Goal: Task Accomplishment & Management: Complete application form

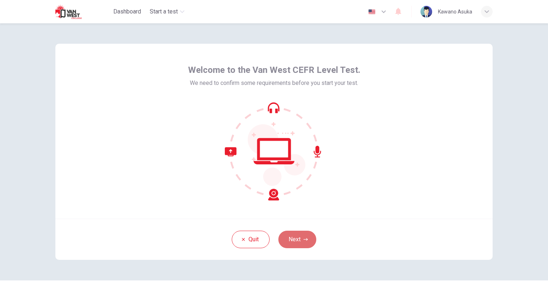
click at [289, 242] on button "Next" at bounding box center [298, 239] width 38 height 17
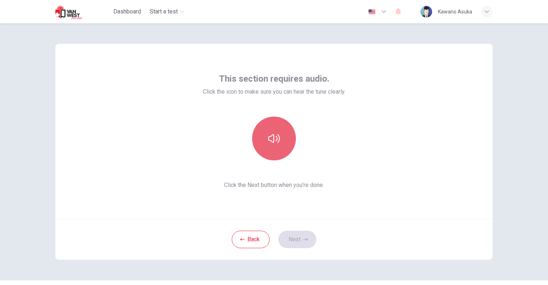
click at [269, 146] on button "button" at bounding box center [274, 139] width 44 height 44
click at [270, 143] on icon "button" at bounding box center [274, 139] width 12 height 12
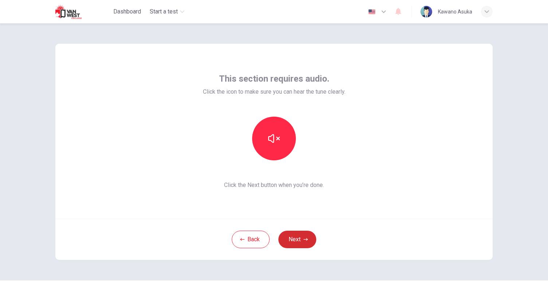
click at [294, 242] on button "Next" at bounding box center [298, 239] width 38 height 17
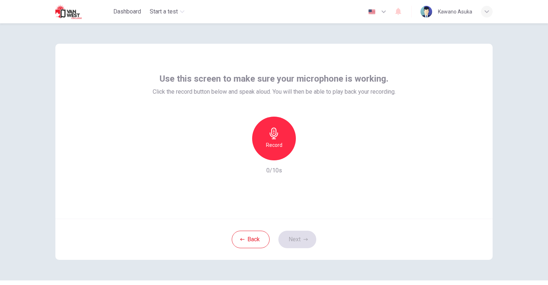
click at [265, 128] on div "Record" at bounding box center [274, 139] width 44 height 44
click at [311, 156] on div "button" at bounding box center [308, 155] width 12 height 12
click at [237, 154] on icon "button" at bounding box center [240, 154] width 7 height 7
click at [275, 142] on h6 "Record" at bounding box center [274, 145] width 16 height 9
click at [309, 155] on div "button" at bounding box center [308, 155] width 12 height 12
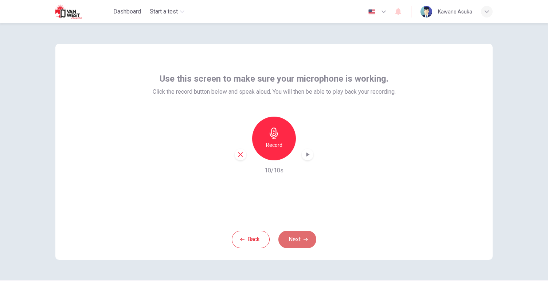
click at [288, 242] on button "Next" at bounding box center [298, 239] width 38 height 17
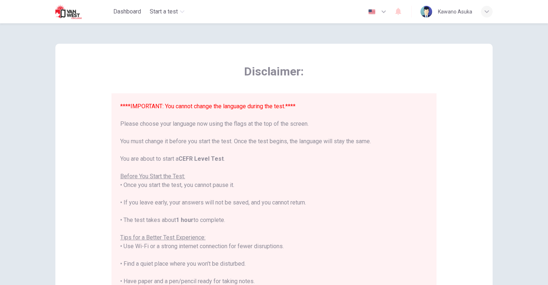
click at [383, 17] on button "button" at bounding box center [378, 11] width 27 height 15
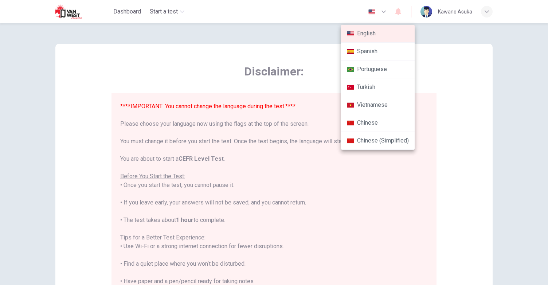
click at [456, 97] on div at bounding box center [274, 142] width 548 height 285
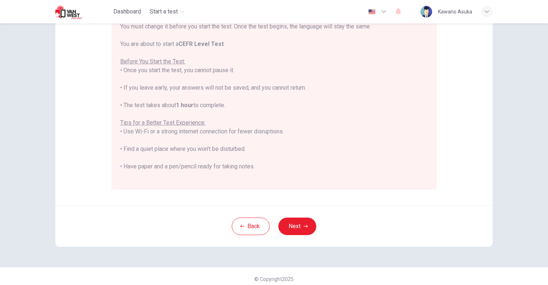
scroll to position [120, 0]
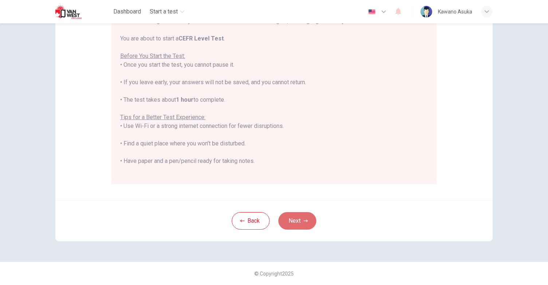
click at [296, 220] on button "Next" at bounding box center [298, 220] width 38 height 17
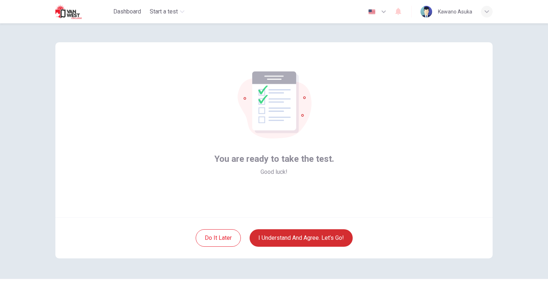
scroll to position [0, 0]
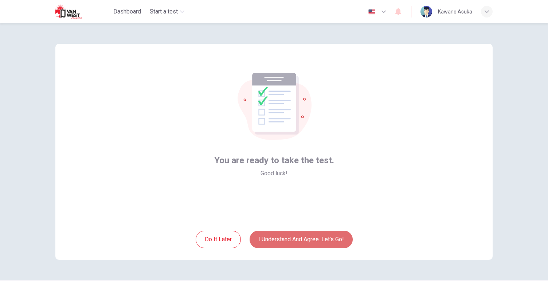
click at [291, 242] on button "I understand and agree. Let’s go!" at bounding box center [301, 239] width 103 height 17
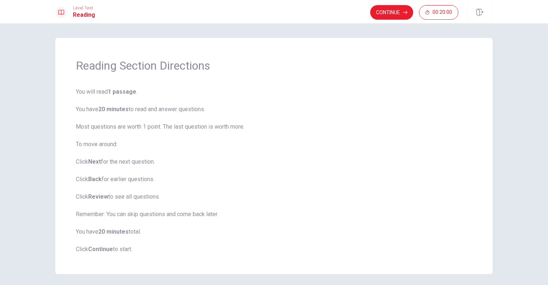
click at [291, 242] on span "You will read 1 passage . You have 20 minutes to read and answer questions. Mos…" at bounding box center [274, 170] width 397 height 166
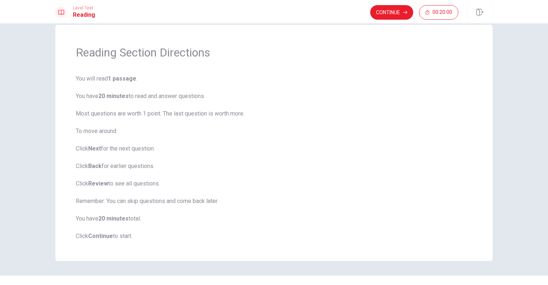
scroll to position [27, 0]
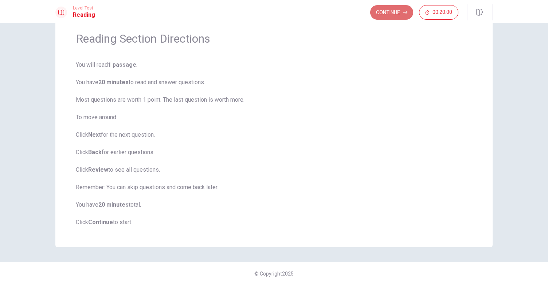
click at [384, 12] on button "Continue" at bounding box center [391, 12] width 43 height 15
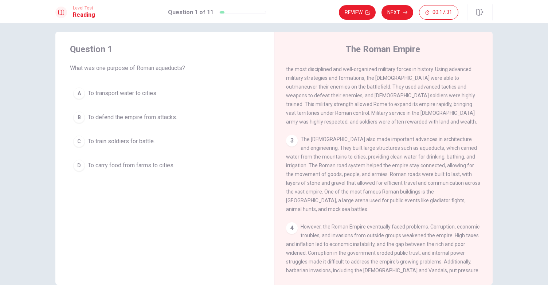
scroll to position [97, 0]
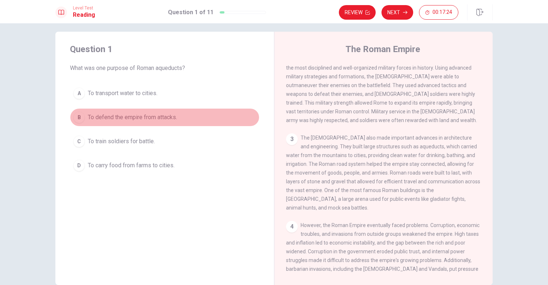
click at [80, 116] on div "B" at bounding box center [79, 118] width 12 height 12
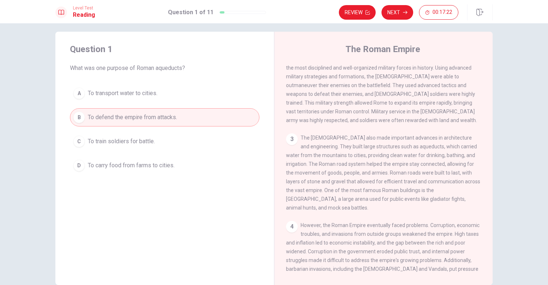
scroll to position [44, 0]
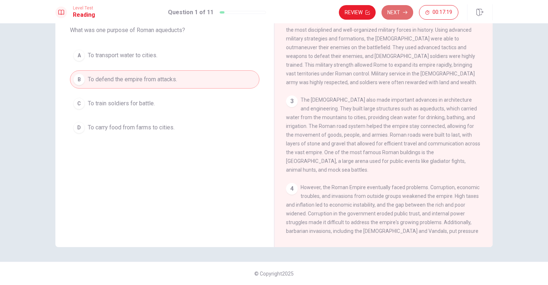
click at [387, 19] on button "Next" at bounding box center [398, 12] width 32 height 15
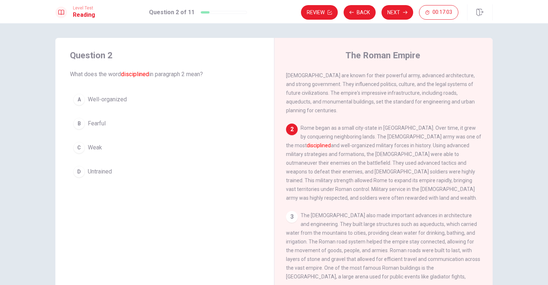
scroll to position [25, 0]
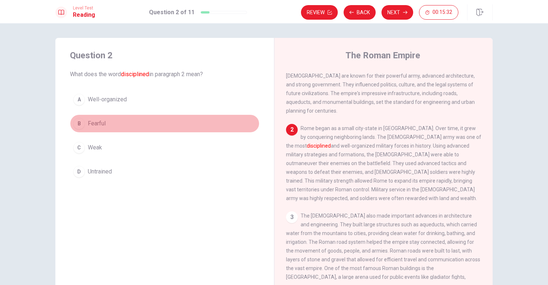
click at [93, 119] on span "Fearful" at bounding box center [97, 123] width 18 height 9
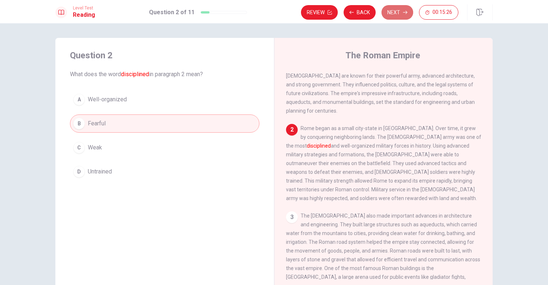
click at [405, 11] on icon "button" at bounding box center [405, 12] width 4 height 4
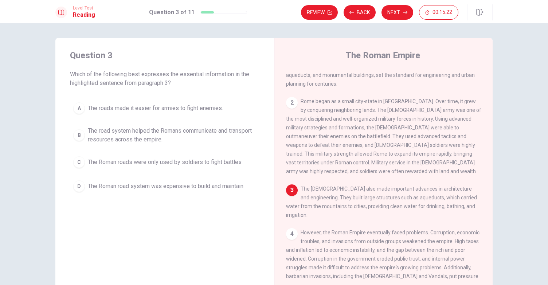
scroll to position [77, 0]
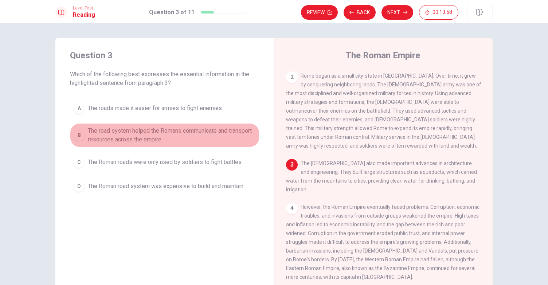
click at [174, 138] on span "The road system helped the Romans communicate and transport resources across th…" at bounding box center [172, 134] width 168 height 17
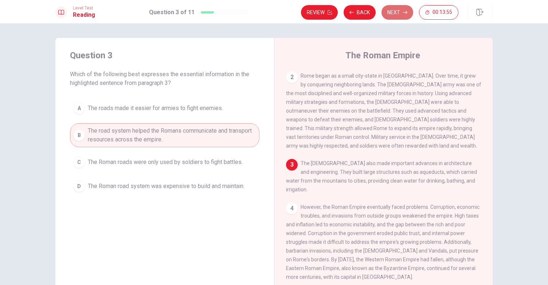
click at [398, 11] on button "Next" at bounding box center [398, 12] width 32 height 15
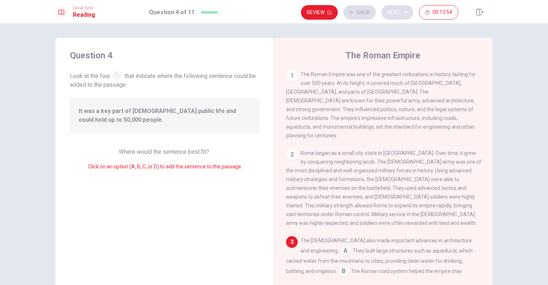
scroll to position [115, 0]
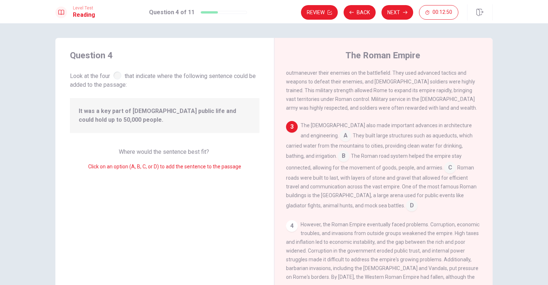
click at [340, 131] on input at bounding box center [346, 137] width 12 height 12
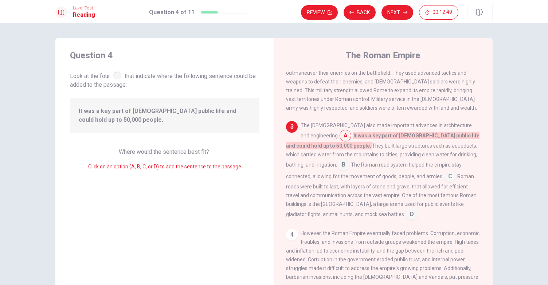
click at [340, 131] on input at bounding box center [346, 137] width 12 height 12
click at [406, 211] on input at bounding box center [412, 215] width 12 height 12
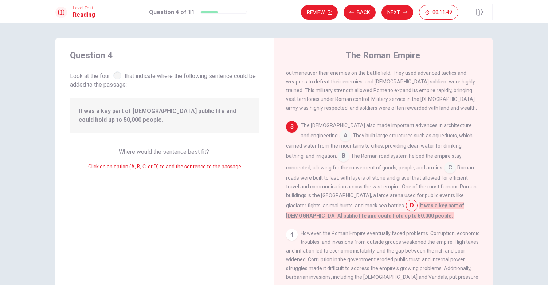
click at [336, 214] on div "The [DEMOGRAPHIC_DATA] also made important advances in architecture and enginee…" at bounding box center [383, 170] width 195 height 99
click at [340, 134] on input at bounding box center [346, 137] width 12 height 12
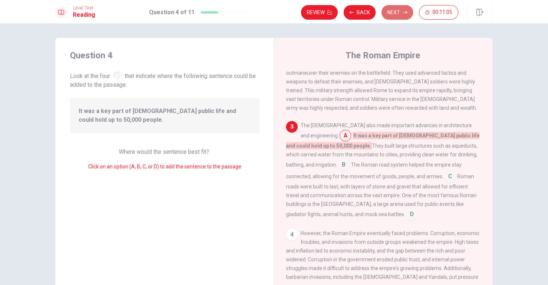
click at [396, 7] on button "Next" at bounding box center [398, 12] width 32 height 15
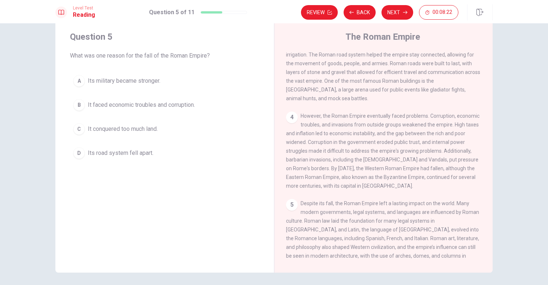
scroll to position [18, 0]
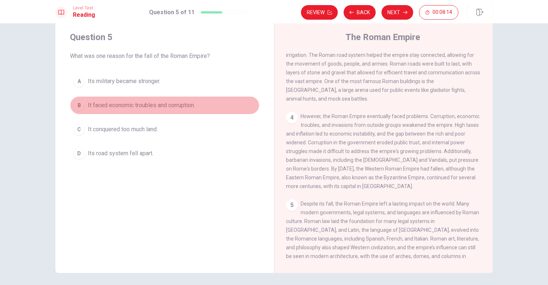
click at [122, 108] on span "It faced economic troubles and corruption." at bounding box center [141, 105] width 107 height 9
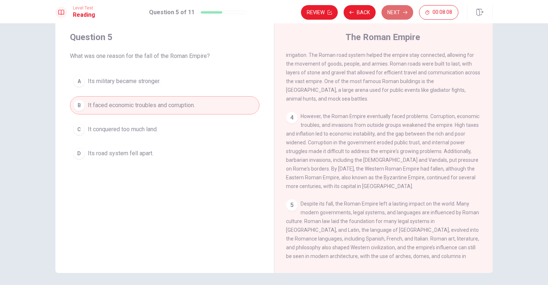
click at [394, 13] on button "Next" at bounding box center [398, 12] width 32 height 15
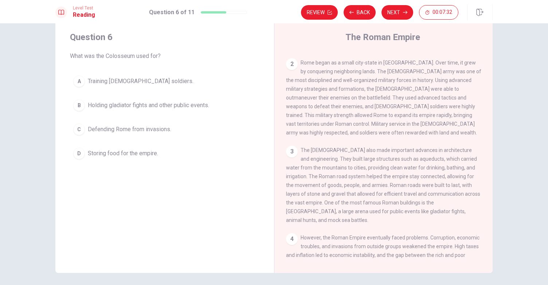
scroll to position [72, 0]
click at [129, 105] on span "Holding gladiator fights and other public events." at bounding box center [148, 105] width 121 height 9
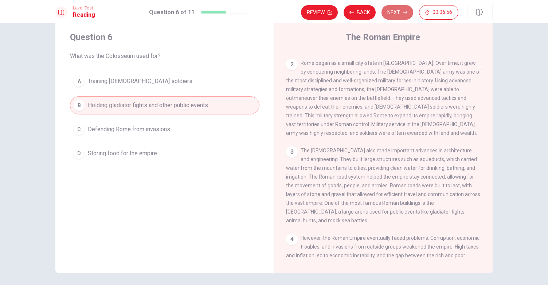
click at [404, 8] on button "Next" at bounding box center [398, 12] width 32 height 15
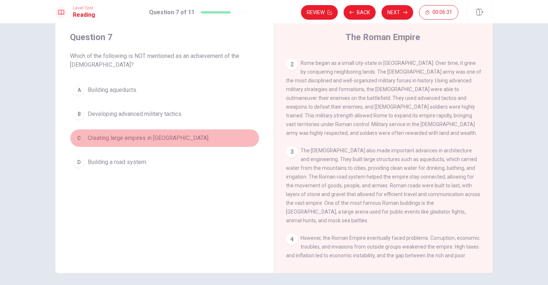
click at [104, 137] on span "Creating large empires in [GEOGRAPHIC_DATA]." at bounding box center [149, 138] width 122 height 9
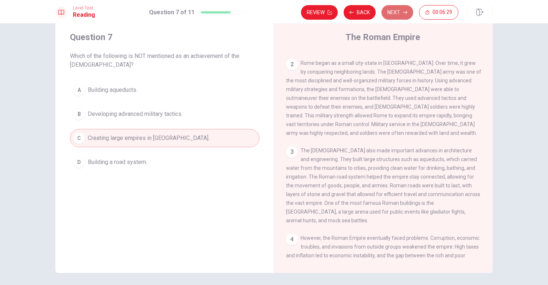
click at [387, 16] on button "Next" at bounding box center [398, 12] width 32 height 15
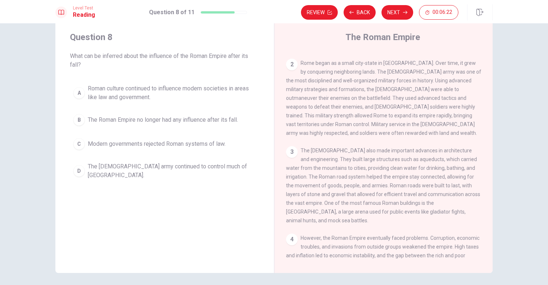
click at [113, 61] on span "What can be inferred about the influence of the Roman Empire after its fall?" at bounding box center [165, 60] width 190 height 17
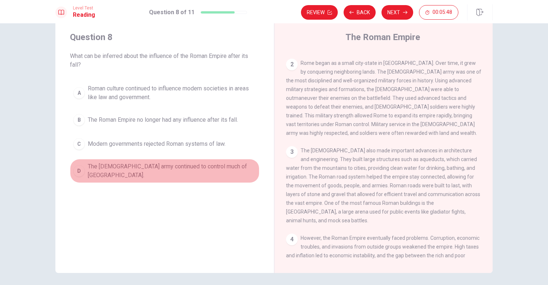
click at [101, 164] on span "The [DEMOGRAPHIC_DATA] army continued to control much of [GEOGRAPHIC_DATA]." at bounding box center [172, 170] width 168 height 17
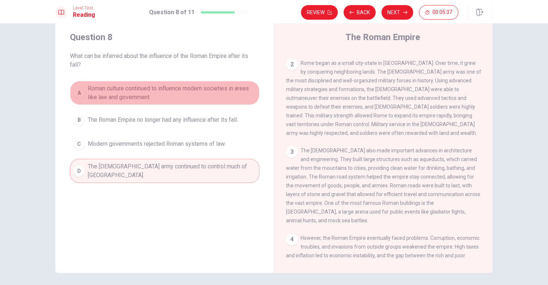
click at [128, 89] on span "Roman culture continued to influence modern societies in areas like law and gov…" at bounding box center [172, 92] width 168 height 17
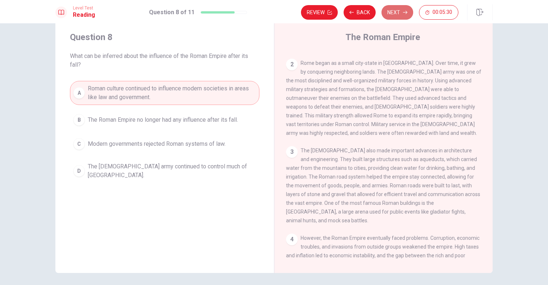
click at [400, 12] on button "Next" at bounding box center [398, 12] width 32 height 15
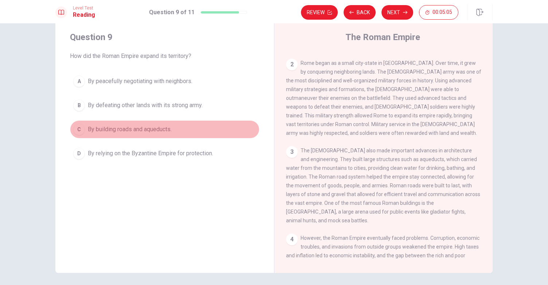
click at [90, 131] on span "By building roads and aqueducts." at bounding box center [130, 129] width 84 height 9
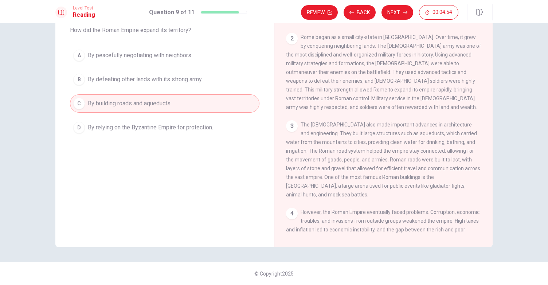
scroll to position [0, 0]
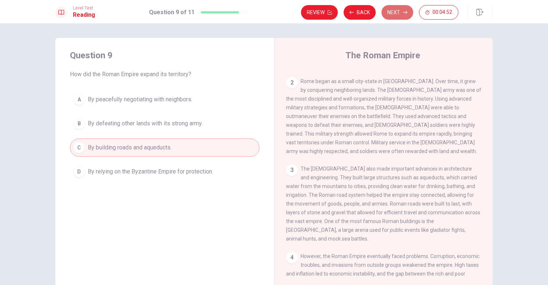
click at [397, 10] on button "Next" at bounding box center [398, 12] width 32 height 15
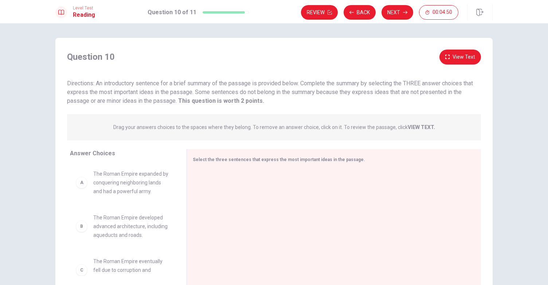
scroll to position [44, 0]
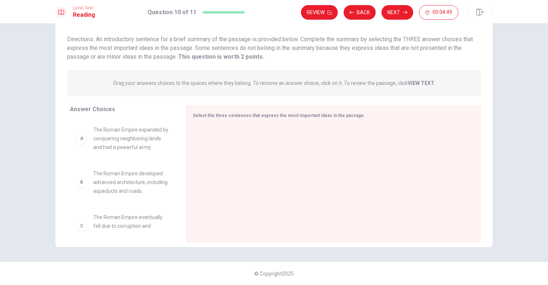
click at [274, 132] on div at bounding box center [331, 175] width 277 height 98
click at [219, 129] on div at bounding box center [331, 175] width 277 height 98
click at [189, 125] on div "Select the three sentences that express the most important ideas in the passage." at bounding box center [334, 174] width 295 height 138
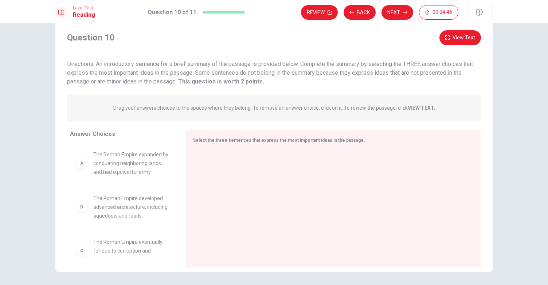
scroll to position [17, 0]
click at [142, 113] on span "Drag your answers choices to the spaces where they belong. To remove an answer …" at bounding box center [274, 109] width 322 height 9
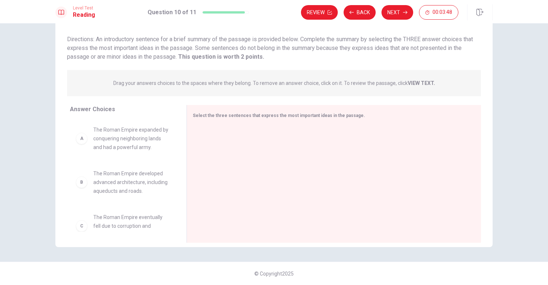
click at [135, 136] on span "The Roman Empire expanded by conquering neighboring lands and had a powerful ar…" at bounding box center [131, 138] width 76 height 26
click at [81, 142] on div "A" at bounding box center [82, 139] width 12 height 12
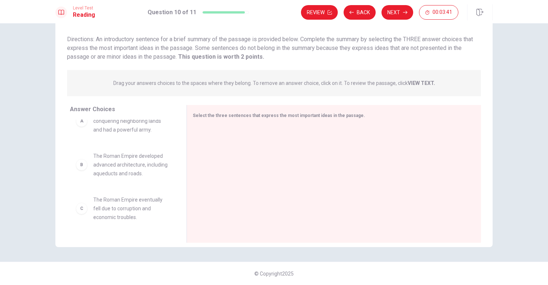
scroll to position [0, 0]
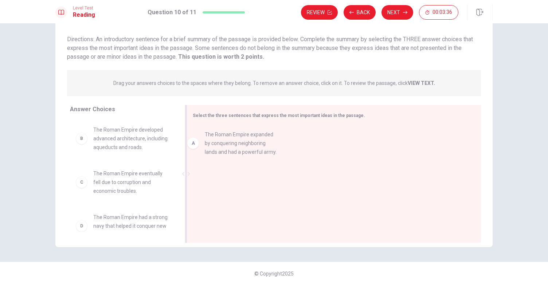
drag, startPoint x: 105, startPoint y: 148, endPoint x: 233, endPoint y: 154, distance: 128.1
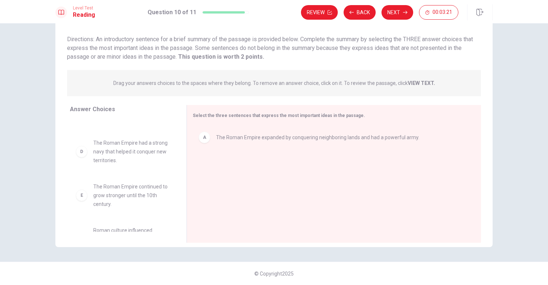
scroll to position [101, 0]
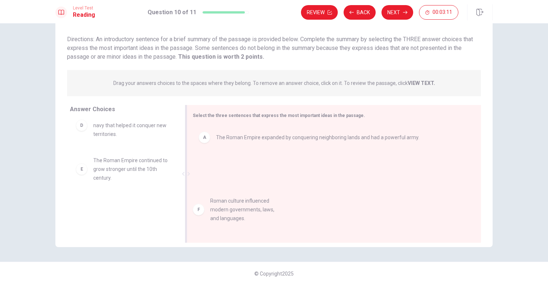
drag, startPoint x: 112, startPoint y: 213, endPoint x: 233, endPoint y: 212, distance: 121.4
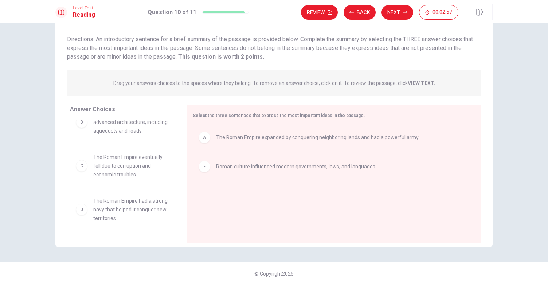
scroll to position [0, 0]
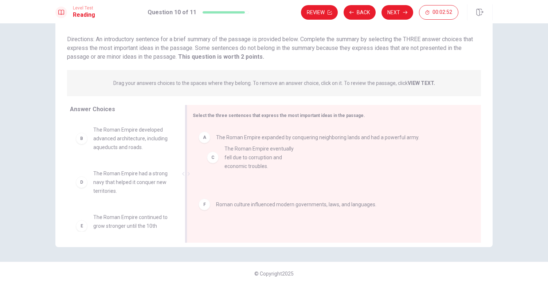
drag, startPoint x: 135, startPoint y: 178, endPoint x: 270, endPoint y: 153, distance: 137.0
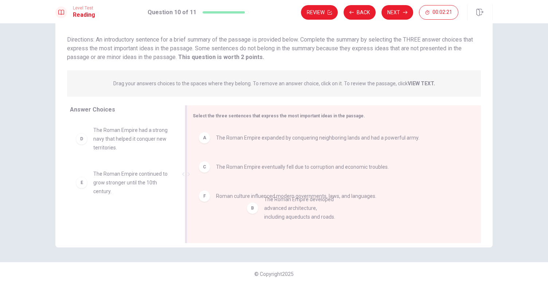
drag, startPoint x: 134, startPoint y: 140, endPoint x: 310, endPoint y: 211, distance: 189.9
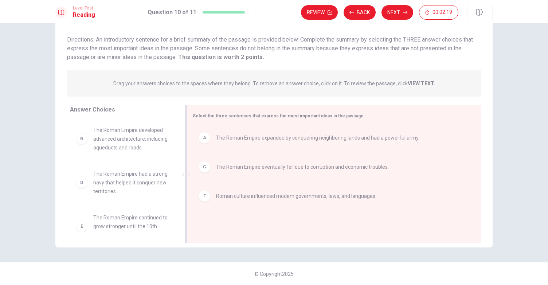
click at [193, 128] on div "A The Roman Empire expanded by conquering neighboring lands and had a powerful …" at bounding box center [331, 137] width 277 height 23
click at [131, 132] on span "The Roman Empire expanded by conquering neighboring lands and had a powerful ar…" at bounding box center [131, 139] width 76 height 26
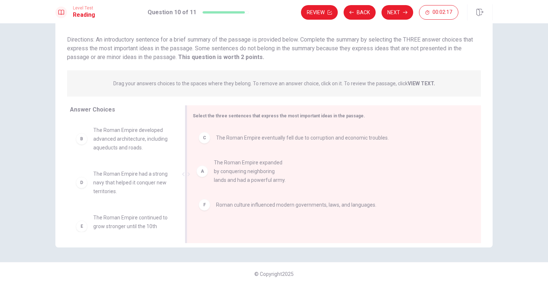
drag, startPoint x: 131, startPoint y: 132, endPoint x: 260, endPoint y: 166, distance: 133.6
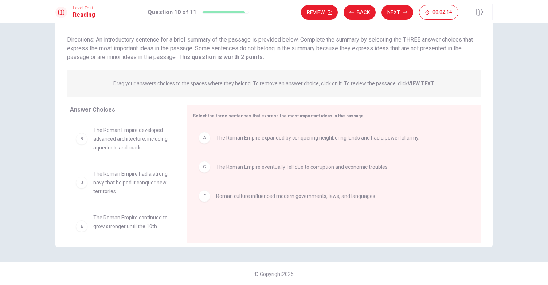
drag, startPoint x: 103, startPoint y: 202, endPoint x: 112, endPoint y: 202, distance: 9.1
click at [112, 202] on div "B The Roman Empire developed advanced architecture, including aqueducts and roa…" at bounding box center [122, 176] width 105 height 112
drag, startPoint x: 118, startPoint y: 181, endPoint x: 284, endPoint y: 218, distance: 169.5
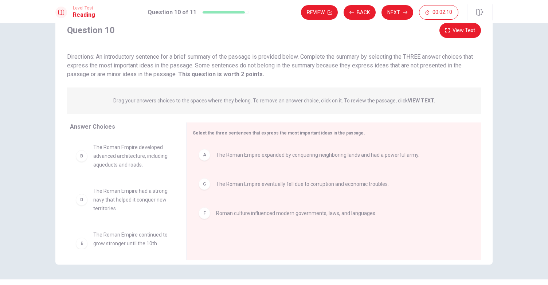
scroll to position [33, 0]
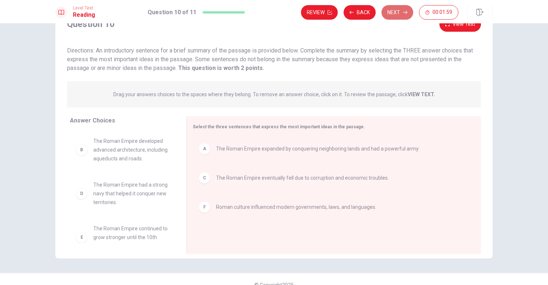
click at [395, 13] on button "Next" at bounding box center [398, 12] width 32 height 15
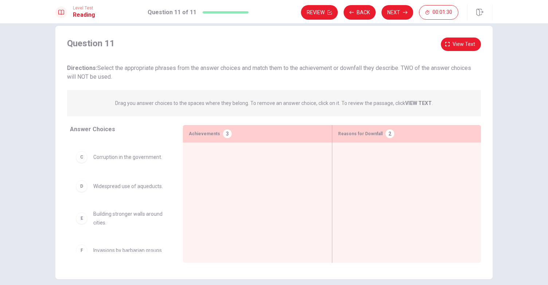
scroll to position [0, 0]
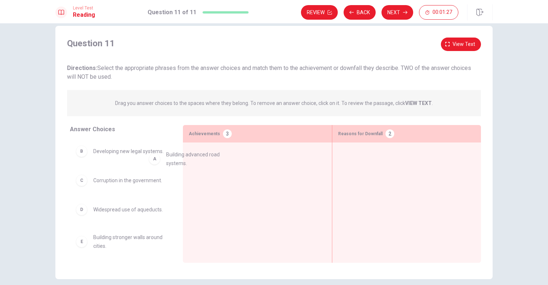
drag, startPoint x: 104, startPoint y: 156, endPoint x: 217, endPoint y: 171, distance: 114.4
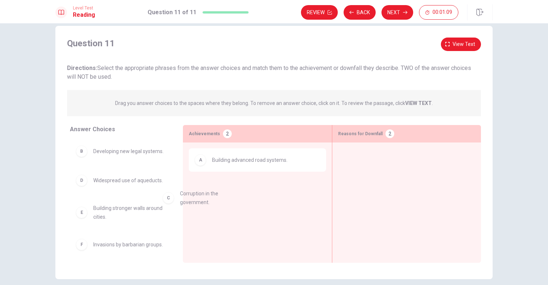
drag, startPoint x: 105, startPoint y: 188, endPoint x: 194, endPoint y: 199, distance: 89.6
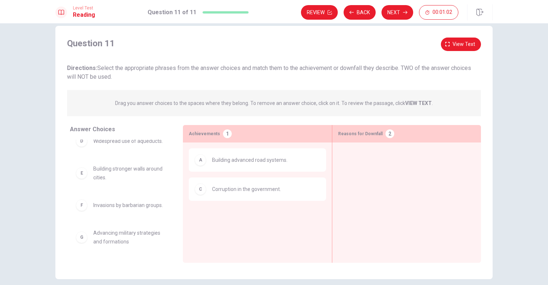
scroll to position [46, 0]
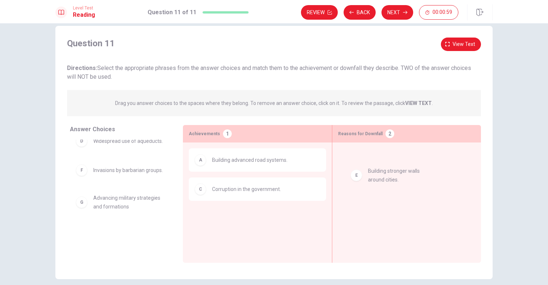
drag, startPoint x: 122, startPoint y: 180, endPoint x: 408, endPoint y: 178, distance: 285.1
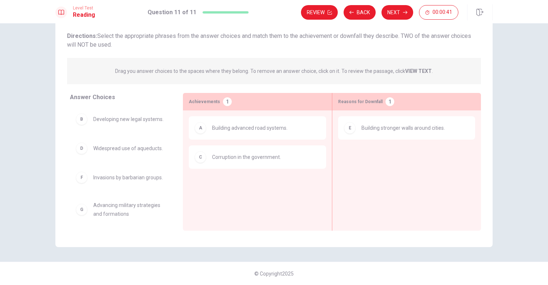
scroll to position [22, 0]
drag, startPoint x: 111, startPoint y: 208, endPoint x: 119, endPoint y: 208, distance: 7.7
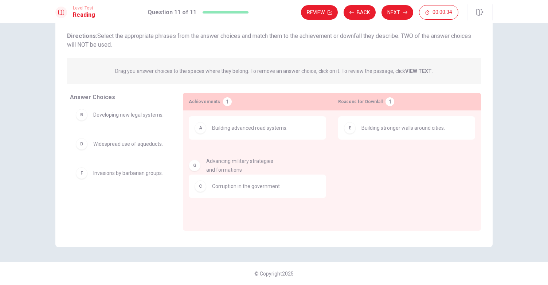
drag, startPoint x: 131, startPoint y: 206, endPoint x: 248, endPoint y: 169, distance: 122.1
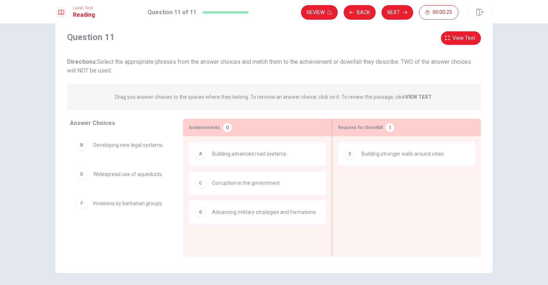
scroll to position [17, 0]
drag, startPoint x: 124, startPoint y: 150, endPoint x: 434, endPoint y: 211, distance: 315.5
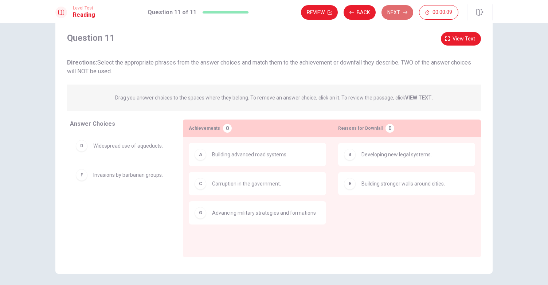
click at [392, 15] on button "Next" at bounding box center [398, 12] width 32 height 15
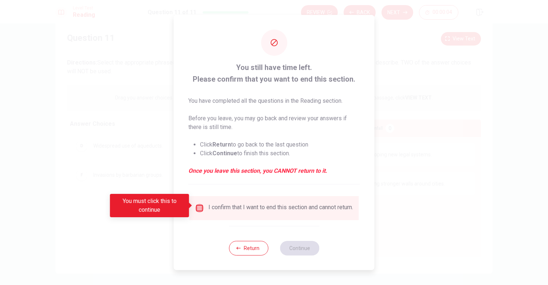
click at [200, 204] on input "You must click this to continue" at bounding box center [199, 208] width 9 height 9
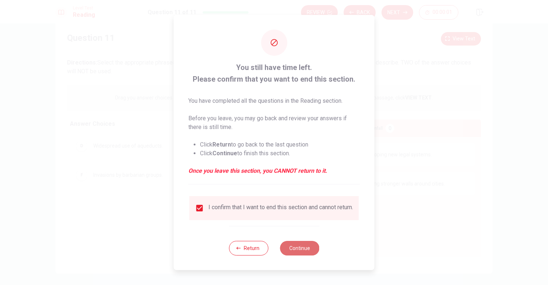
click at [300, 247] on button "Continue" at bounding box center [299, 248] width 39 height 15
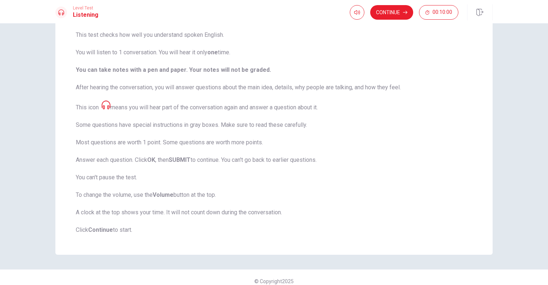
scroll to position [64, 0]
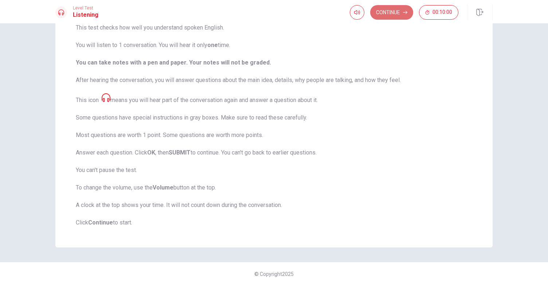
click at [394, 8] on button "Continue" at bounding box center [391, 12] width 43 height 15
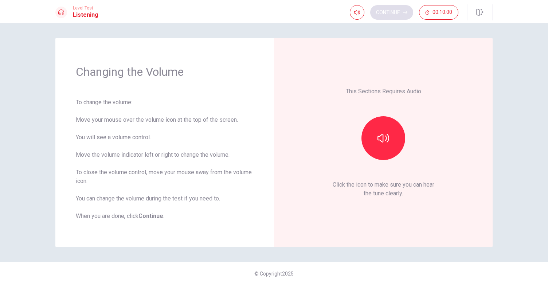
scroll to position [0, 0]
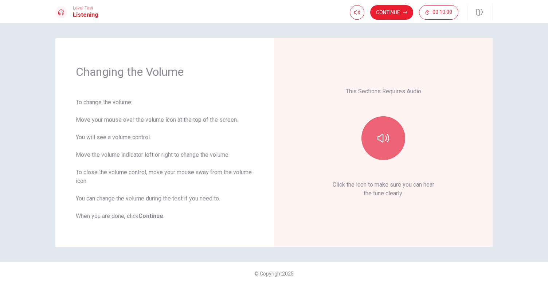
click at [372, 135] on button "button" at bounding box center [384, 138] width 44 height 44
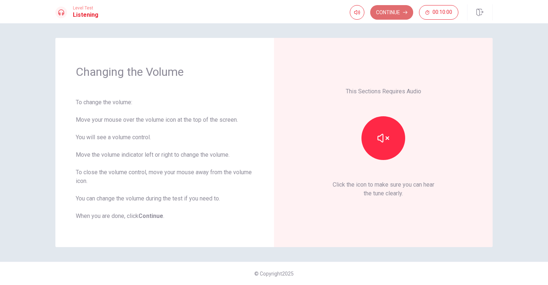
click at [394, 11] on button "Continue" at bounding box center [391, 12] width 43 height 15
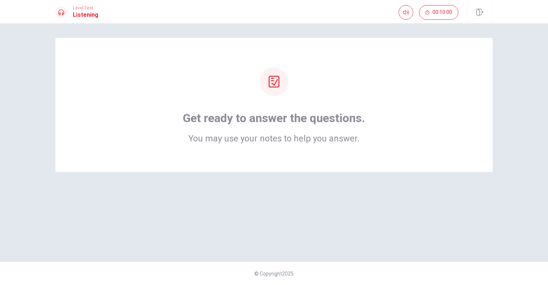
click at [235, 142] on h2 "You may use your notes to help you answer." at bounding box center [274, 138] width 182 height 9
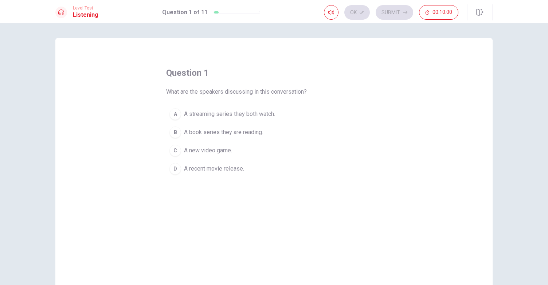
scroll to position [44, 0]
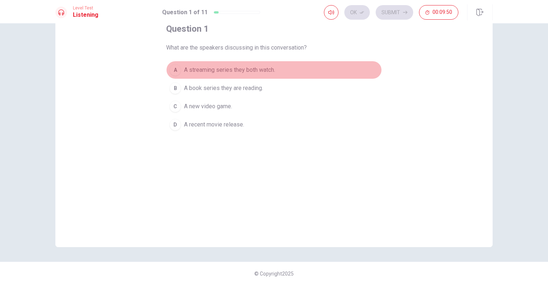
click at [192, 72] on span "A streaming series they both watch." at bounding box center [229, 70] width 91 height 9
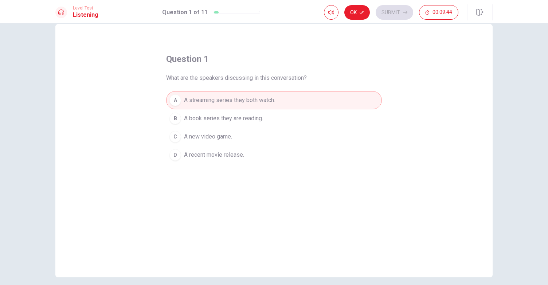
scroll to position [0, 0]
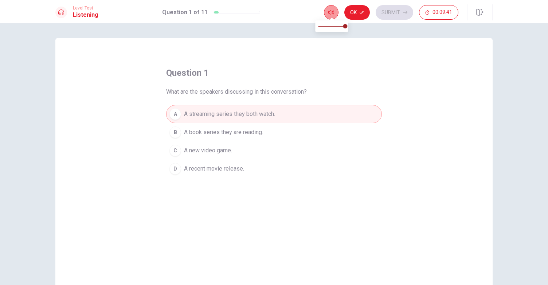
click at [332, 16] on button "button" at bounding box center [331, 12] width 15 height 15
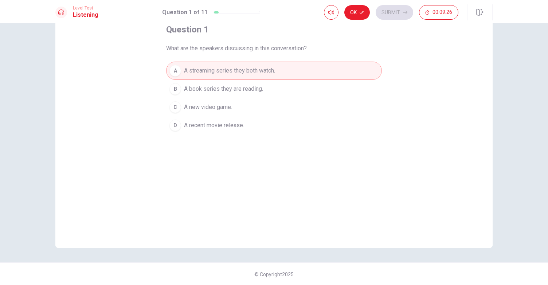
scroll to position [44, 0]
click at [357, 13] on button "Ok" at bounding box center [357, 12] width 26 height 15
click at [383, 16] on button "Submit" at bounding box center [395, 12] width 38 height 15
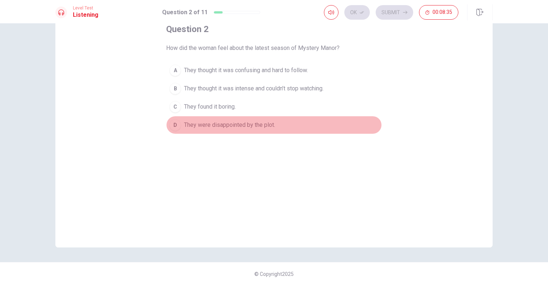
click at [200, 121] on span "They were disappointed by the plot." at bounding box center [229, 125] width 91 height 9
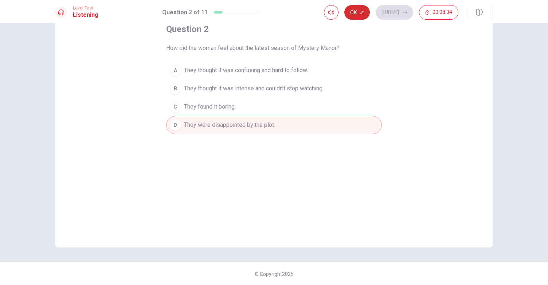
click at [361, 11] on icon "button" at bounding box center [362, 12] width 4 height 4
click at [400, 13] on button "Submit" at bounding box center [395, 12] width 38 height 15
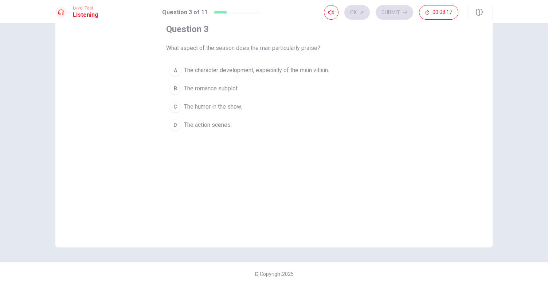
click at [61, 15] on icon at bounding box center [61, 12] width 6 height 6
click at [76, 15] on h1 "Listening" at bounding box center [86, 15] width 26 height 9
click at [331, 11] on icon "button" at bounding box center [331, 12] width 6 height 6
click at [147, 78] on div "question 3 What aspect of the season does the man particularly praise? A The ch…" at bounding box center [273, 120] width 437 height 253
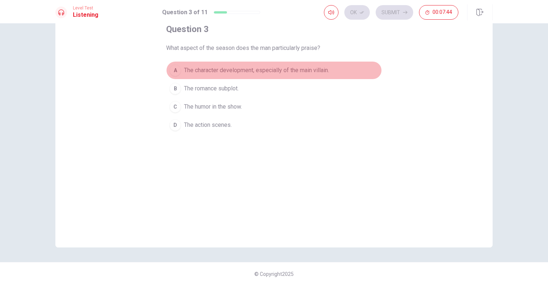
click at [226, 68] on span "The character development, especially of the main villain." at bounding box center [256, 70] width 145 height 9
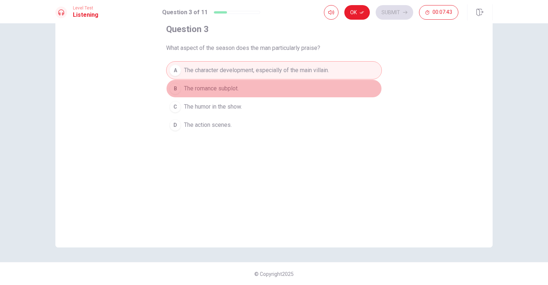
click at [224, 88] on span "The romance subplot." at bounding box center [211, 88] width 55 height 9
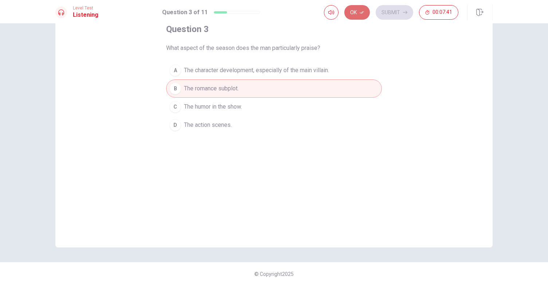
click at [366, 13] on button "Ok" at bounding box center [357, 12] width 26 height 15
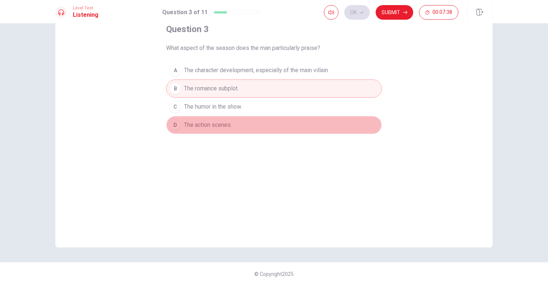
click at [252, 124] on button "D The action scenes." at bounding box center [274, 125] width 216 height 18
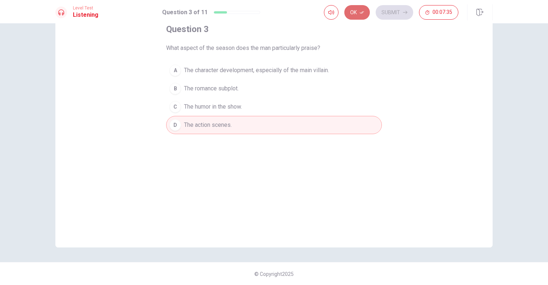
click at [359, 10] on button "Ok" at bounding box center [357, 12] width 26 height 15
click at [398, 10] on button "Submit" at bounding box center [395, 12] width 38 height 15
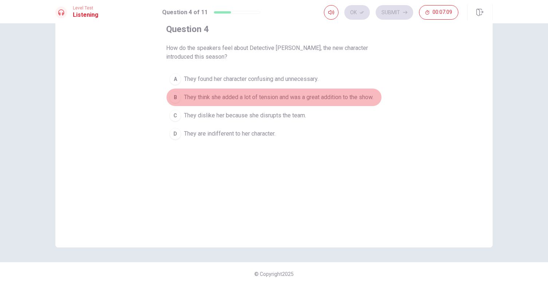
click at [226, 102] on button "B They think she added a lot of tension and was a great addition to the show." at bounding box center [274, 97] width 216 height 18
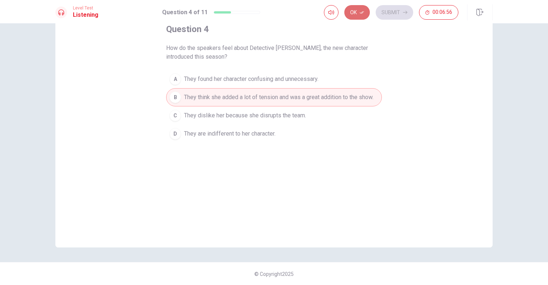
click at [354, 11] on button "Ok" at bounding box center [357, 12] width 26 height 15
click at [389, 10] on button "Submit" at bounding box center [395, 12] width 38 height 15
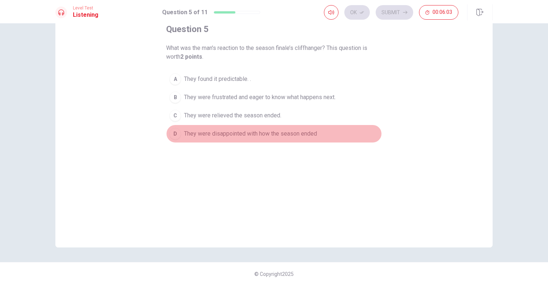
click at [188, 130] on span "They were disappointed with how the season ended" at bounding box center [250, 133] width 133 height 9
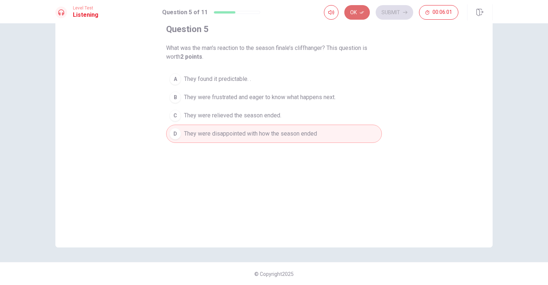
click at [358, 13] on button "Ok" at bounding box center [357, 12] width 26 height 15
click at [385, 12] on button "Submit" at bounding box center [395, 12] width 38 height 15
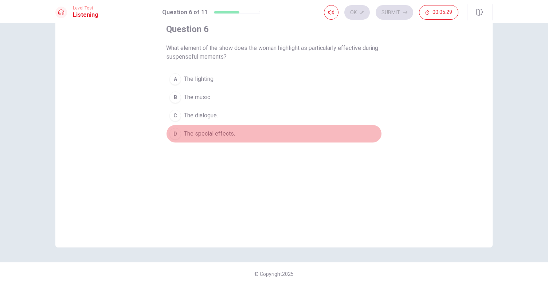
click at [230, 133] on span "The special effects." at bounding box center [209, 133] width 51 height 9
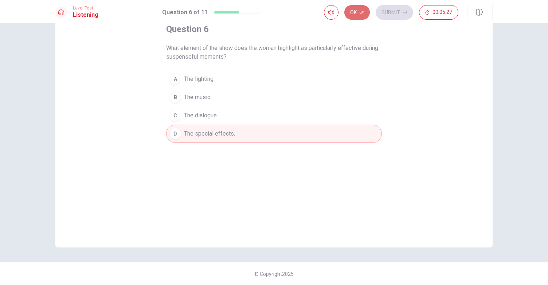
click at [357, 9] on button "Ok" at bounding box center [357, 12] width 26 height 15
click at [394, 15] on button "Submit" at bounding box center [395, 12] width 38 height 15
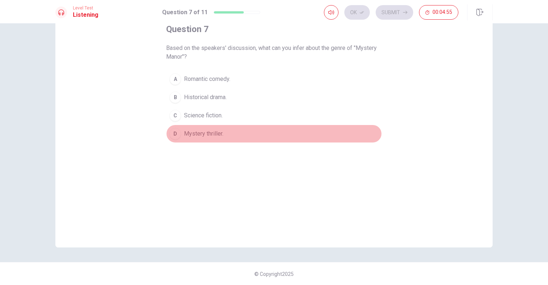
click at [242, 131] on button "D Mystery thriller." at bounding box center [274, 134] width 216 height 18
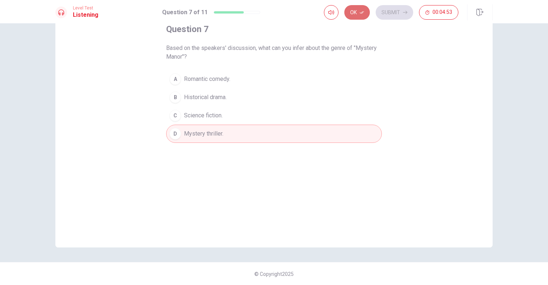
click at [349, 10] on button "Ok" at bounding box center [357, 12] width 26 height 15
click at [392, 9] on button "Submit" at bounding box center [395, 12] width 38 height 15
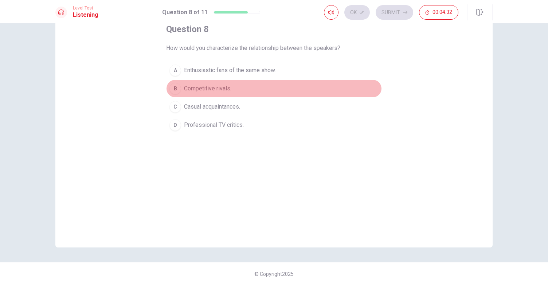
click at [229, 86] on span "Competitive rivals." at bounding box center [207, 88] width 47 height 9
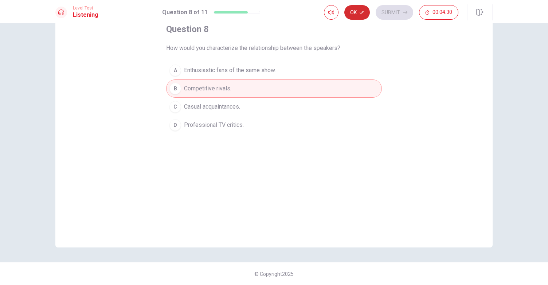
click at [362, 12] on icon "button" at bounding box center [362, 12] width 4 height 4
click at [402, 10] on button "Submit" at bounding box center [395, 12] width 38 height 15
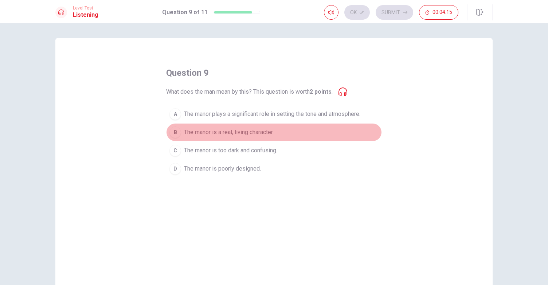
click at [207, 131] on span "The manor is a real, living character." at bounding box center [229, 132] width 90 height 9
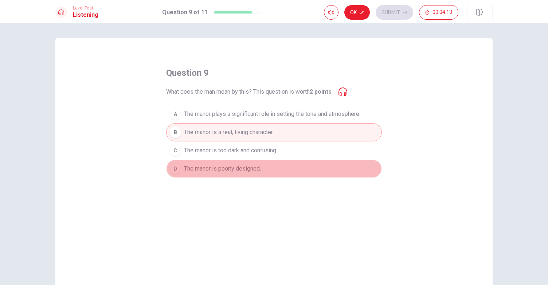
click at [200, 162] on button "D The manor is poorly designed." at bounding box center [274, 169] width 216 height 18
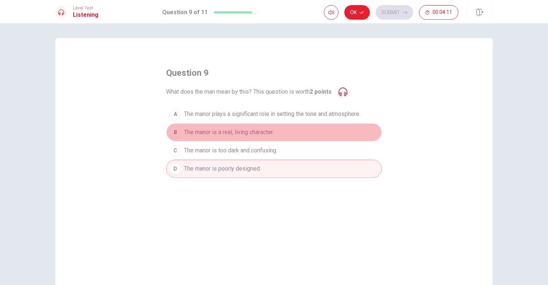
click at [218, 132] on span "The manor is a real, living character." at bounding box center [229, 132] width 90 height 9
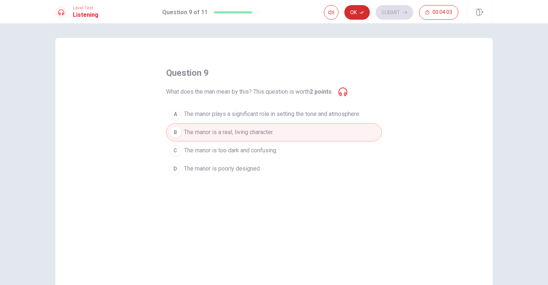
click at [363, 13] on icon "button" at bounding box center [362, 12] width 4 height 3
click at [383, 13] on button "Submit" at bounding box center [395, 12] width 38 height 15
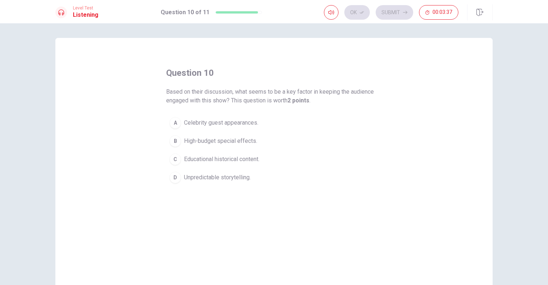
drag, startPoint x: 300, startPoint y: 69, endPoint x: 250, endPoint y: 138, distance: 85.7
click at [250, 138] on div "question 10 Based on their discussion, what seems to be a key factor in keeping…" at bounding box center [274, 127] width 216 height 120
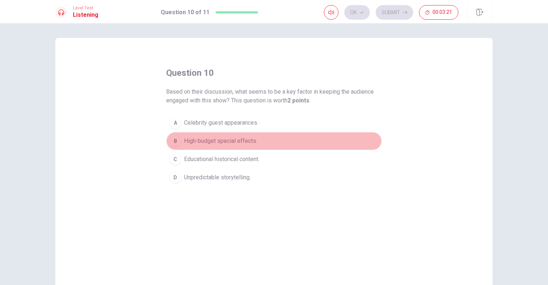
click at [236, 143] on span "High-budget special effects." at bounding box center [220, 141] width 73 height 9
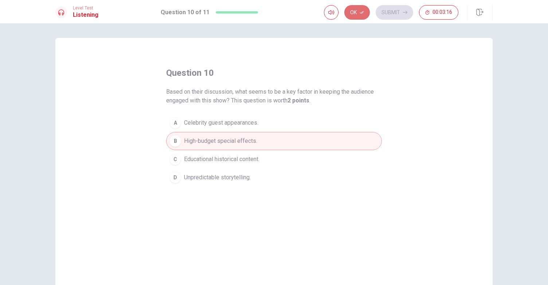
click at [349, 14] on button "Ok" at bounding box center [357, 12] width 26 height 15
click at [399, 11] on button "Submit" at bounding box center [395, 12] width 38 height 15
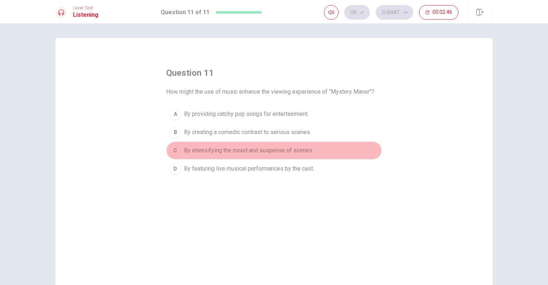
click at [281, 152] on span "By intensifying the mood and suspense of scenes." at bounding box center [248, 150] width 129 height 9
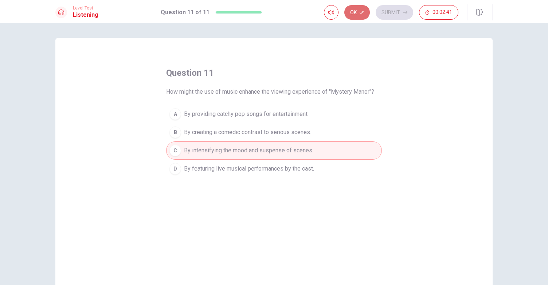
click at [350, 9] on button "Ok" at bounding box center [357, 12] width 26 height 15
click at [391, 13] on button "Submit" at bounding box center [395, 12] width 38 height 15
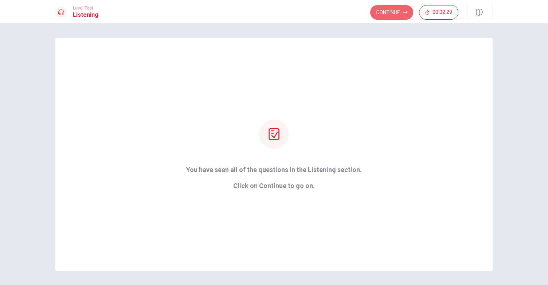
click at [391, 13] on button "Continue" at bounding box center [391, 12] width 43 height 15
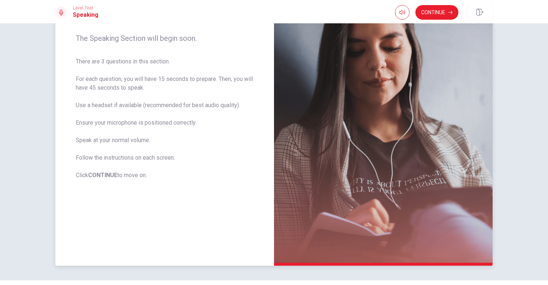
scroll to position [92, 0]
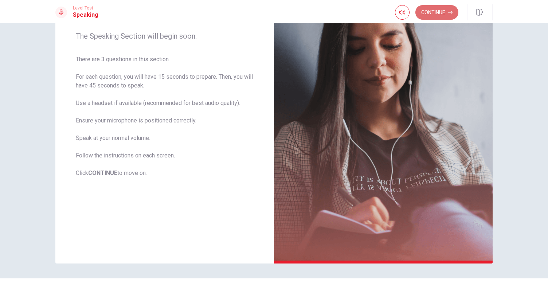
click at [440, 15] on button "Continue" at bounding box center [437, 12] width 43 height 15
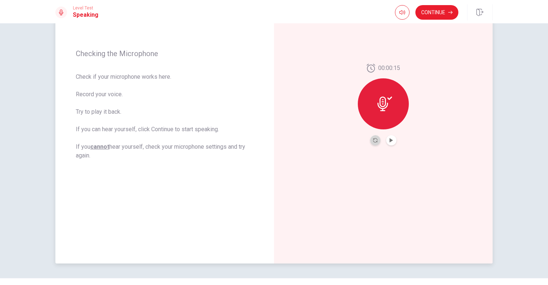
click at [370, 138] on button "Record Again" at bounding box center [375, 140] width 10 height 10
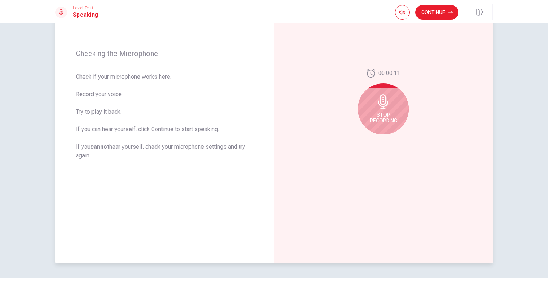
click at [389, 100] on icon at bounding box center [383, 101] width 15 height 15
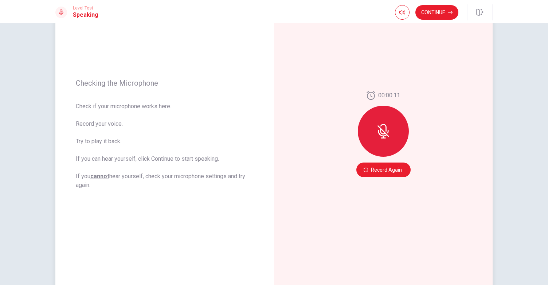
scroll to position [62, 0]
click at [381, 167] on button "Record Again" at bounding box center [384, 170] width 54 height 15
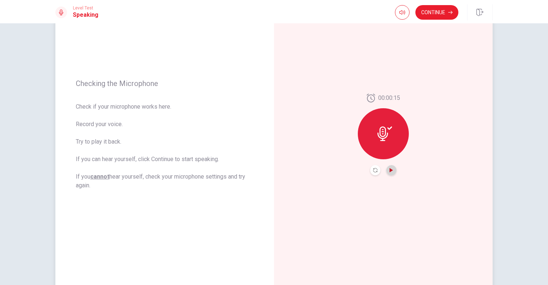
click at [390, 169] on icon "Play Audio" at bounding box center [391, 170] width 3 height 4
click at [421, 10] on button "Continue" at bounding box center [437, 12] width 43 height 15
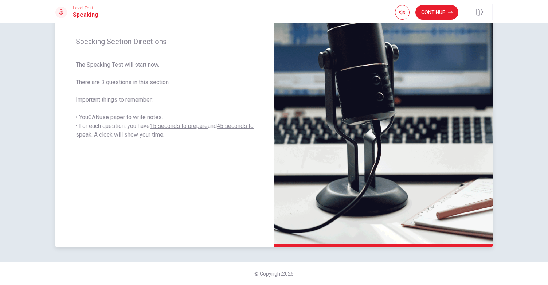
scroll to position [0, 0]
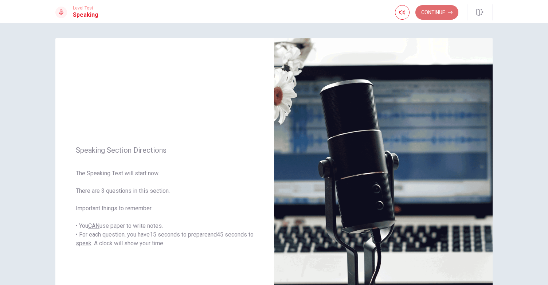
click at [435, 12] on button "Continue" at bounding box center [437, 12] width 43 height 15
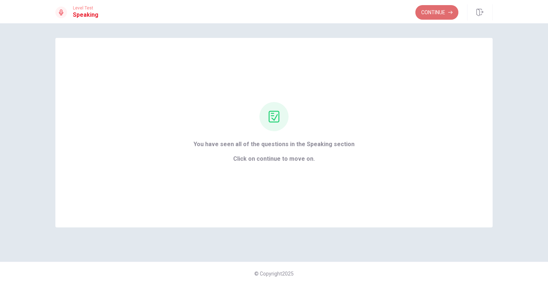
click at [430, 13] on button "Continue" at bounding box center [437, 12] width 43 height 15
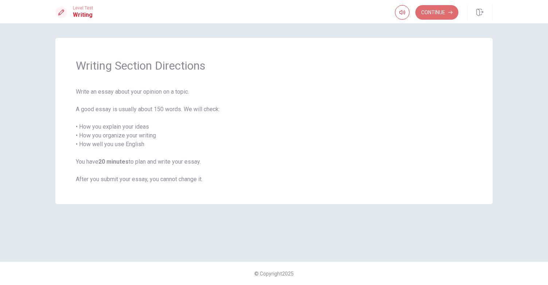
click at [425, 11] on button "Continue" at bounding box center [437, 12] width 43 height 15
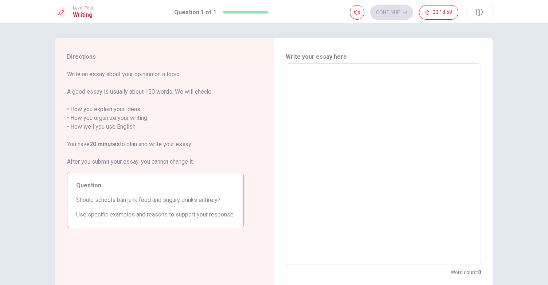
click at [339, 80] on textarea at bounding box center [383, 165] width 185 height 190
type textarea "i"
type textarea "x"
type textarea "I"
type textarea "x"
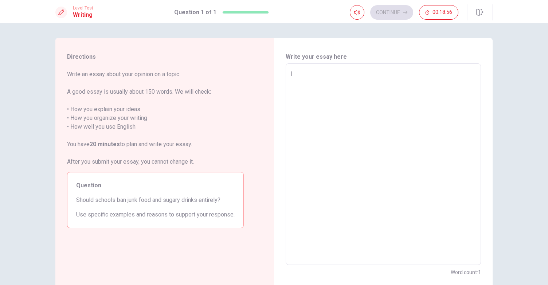
type textarea "I"
type textarea "x"
type textarea "I t"
type textarea "x"
type textarea "I th"
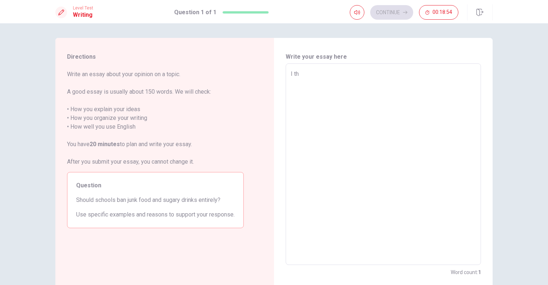
type textarea "x"
type textarea "I thi"
type textarea "x"
type textarea "I thin"
type textarea "x"
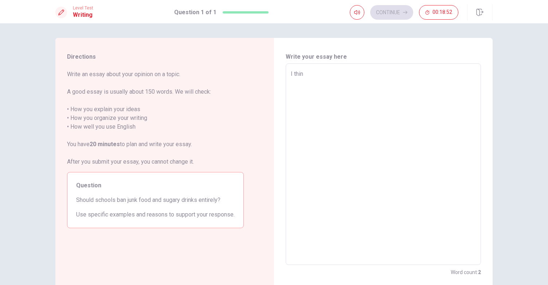
type textarea "I think"
type textarea "x"
type textarea "I think"
type textarea "x"
type textarea "I think n"
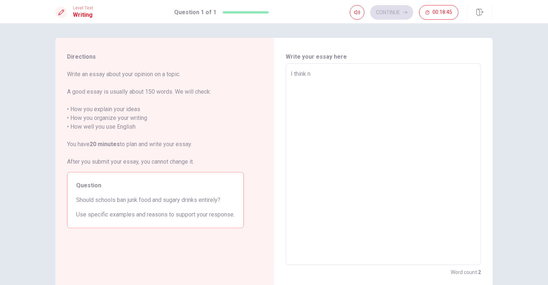
type textarea "x"
type textarea "I think no"
type textarea "x"
type textarea "I think n"
type textarea "x"
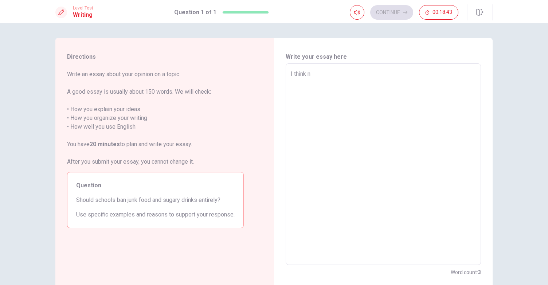
type textarea "I think"
type textarea "x"
type textarea "I think t"
type textarea "x"
type textarea "I think to"
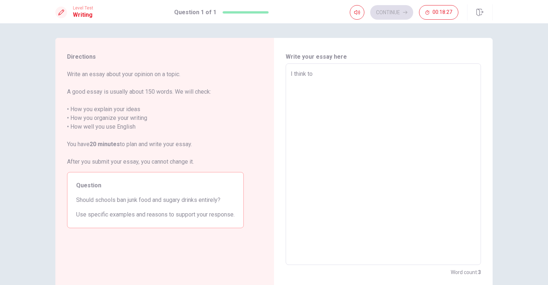
type textarea "x"
type textarea "I think to"
type textarea "x"
type textarea "I think to"
drag, startPoint x: 115, startPoint y: 200, endPoint x: 222, endPoint y: 198, distance: 106.8
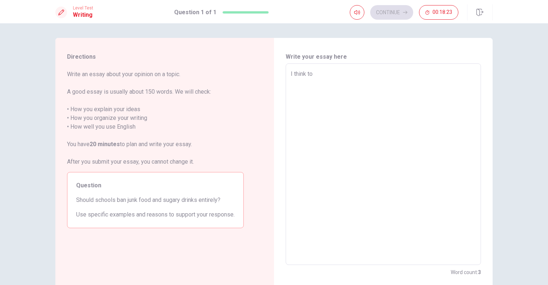
click at [222, 198] on span "Should schools ban junk food and sugary drinks entirely?" at bounding box center [155, 200] width 159 height 9
click at [342, 75] on textarea "I think to" at bounding box center [383, 165] width 185 height 190
type textarea "x"
type textarea "I think to b"
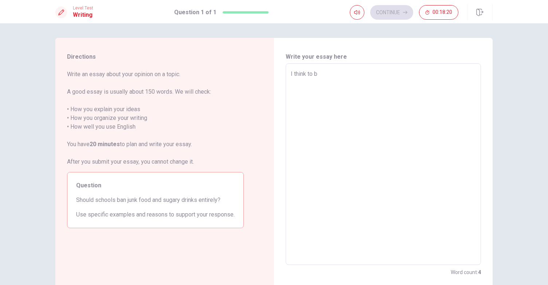
type textarea "x"
type textarea "I think to ba"
type textarea "x"
type textarea "I think to ban"
type textarea "x"
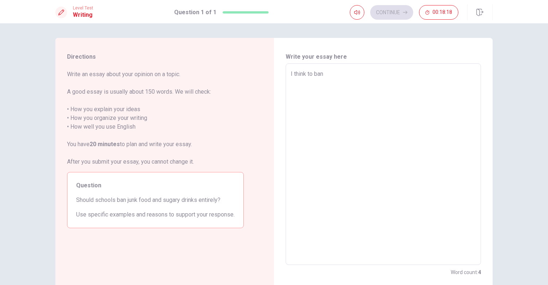
type textarea "I think to ban"
type textarea "x"
type textarea "I think to ban j"
type textarea "x"
type textarea "I think to ban [PERSON_NAME]"
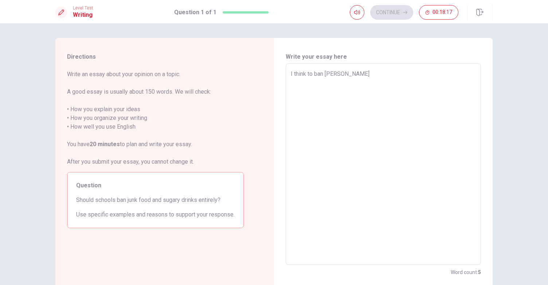
type textarea "x"
type textarea "I think to ban jun"
type textarea "x"
type textarea "I think to ban junk"
type textarea "x"
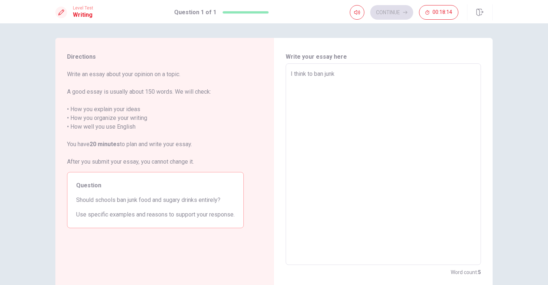
type textarea "I think to ban junk"
type textarea "x"
type textarea "I think to ban junk f"
type textarea "x"
type textarea "I think to ban junk fo"
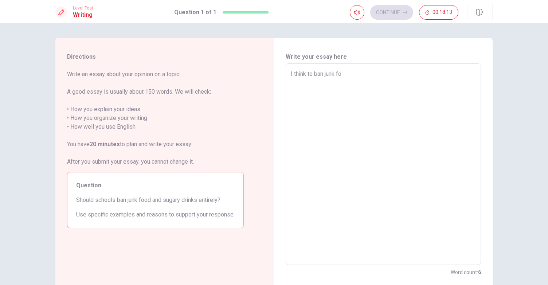
type textarea "x"
type textarea "I think to ban junk foo"
type textarea "x"
type textarea "I think to ban junk foog"
type textarea "x"
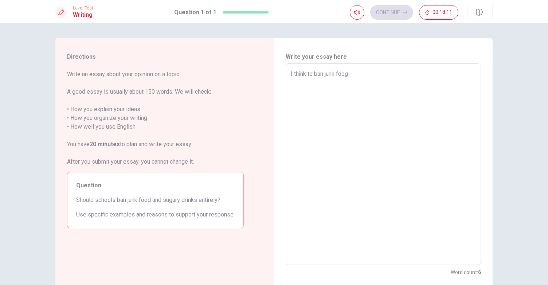
type textarea "I think to ban junk foo"
type textarea "x"
type textarea "I think to ban junk food"
type textarea "x"
type textarea "I think to ban junk food"
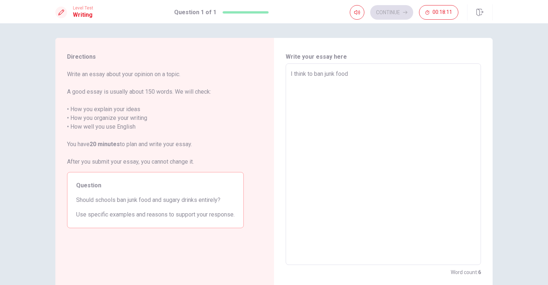
type textarea "x"
type textarea "I think to ban junk food a"
type textarea "x"
type textarea "I think to ban junk food an"
type textarea "x"
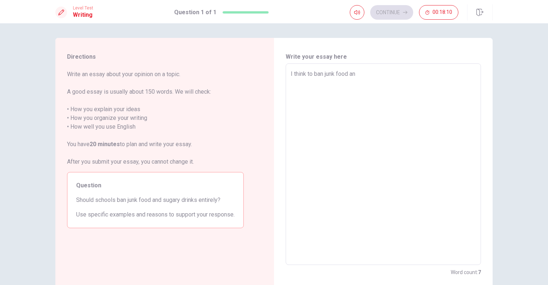
type textarea "I think to ban junk food and"
type textarea "x"
type textarea "I think to ban junk food and"
type textarea "x"
type textarea "I think to ban junk food and s"
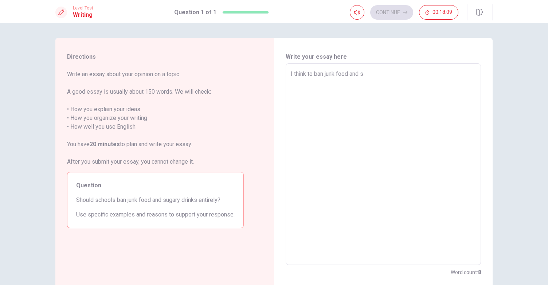
type textarea "x"
type textarea "I think to ban junk food and su"
type textarea "x"
type textarea "I think to ban junk food and sug"
type textarea "x"
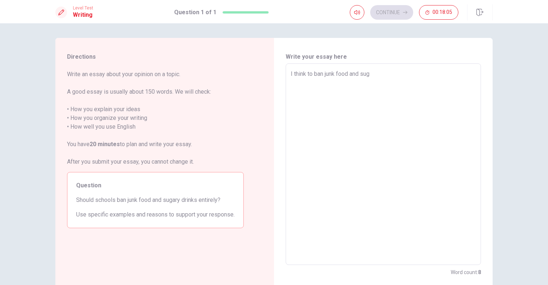
type textarea "I think to ban junk food and suga"
type textarea "x"
type textarea "I think to ban junk food and sugar"
type textarea "x"
type textarea "I think to ban junk food and sugary"
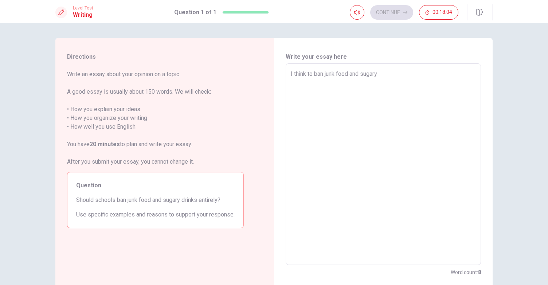
type textarea "x"
type textarea "I think to ban junk food and sugary"
type textarea "x"
type textarea "I think to ban junk food and sugary d"
type textarea "x"
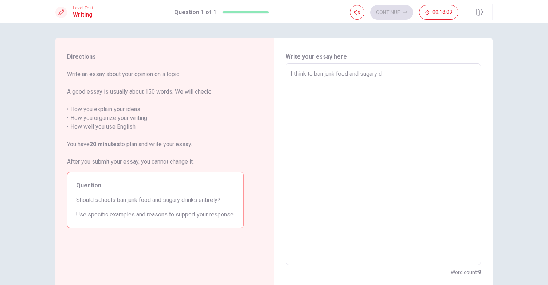
type textarea "I think to ban junk food and sugary dr"
type textarea "x"
type textarea "I think to ban junk food and sugary dri"
type textarea "x"
type textarea "I think to ban junk food and sugary drin"
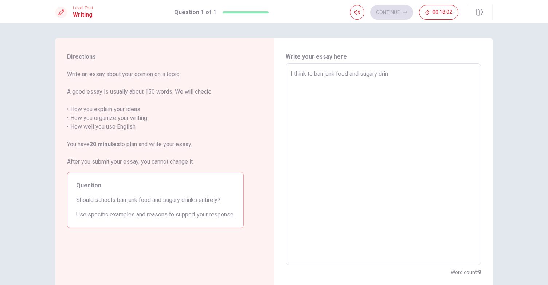
type textarea "x"
type textarea "I think to ban junk food and sugary drink"
type textarea "x"
type textarea "I think to ban junk food and sugary drinks"
type textarea "x"
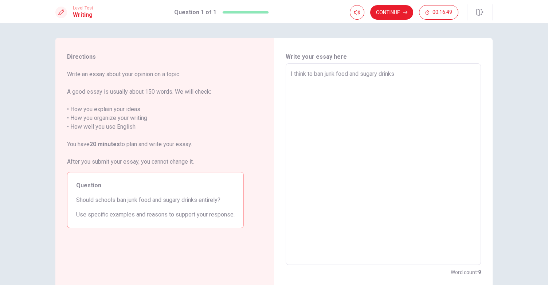
type textarea "I think to ban junk food and sugary drinks"
type textarea "x"
type textarea "I think to ban junk food and sugary drinks e"
type textarea "x"
type textarea "I think to ban junk food and sugary drinks en"
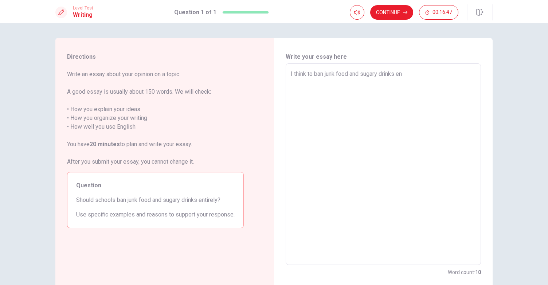
type textarea "x"
type textarea "I think to ban junk food and sugary drinks ent"
type textarea "x"
type textarea "I think to ban junk food and sugary drinks enti"
type textarea "x"
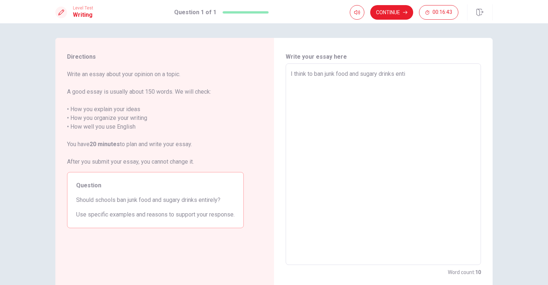
type textarea "I think to ban junk food and sugary drinks entir"
type textarea "x"
type textarea "I think to ban junk food and sugary drinks entire"
type textarea "x"
type textarea "I think to ban junk food and sugary drinks entirel"
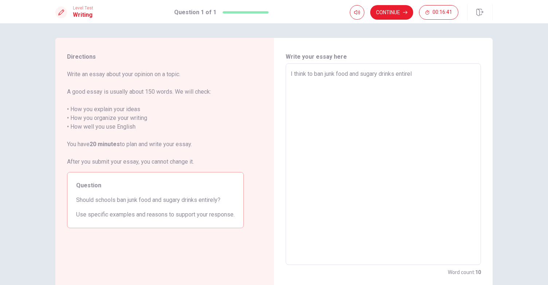
type textarea "x"
type textarea "I think to ban junk food and sugary drinks entirely"
type textarea "x"
type textarea "I think to ban junk food and sugary drinks entirely"
type textarea "x"
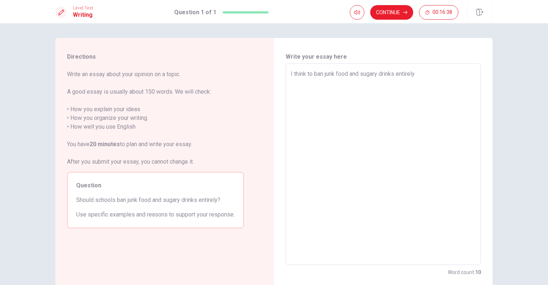
type textarea "I think to ban junk food and sugary drinks entirely i"
type textarea "x"
type textarea "I think to ban junk food and sugary drinks entirely is"
type textarea "x"
type textarea "I think to ban junk food and sugary drinks entirely is"
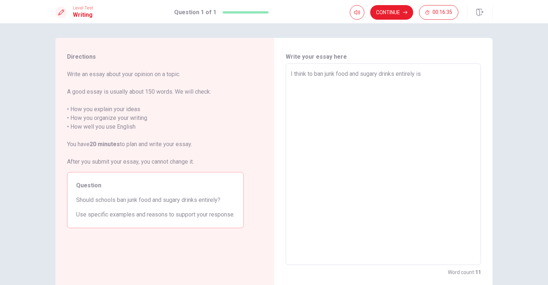
type textarea "x"
type textarea "I think to ban junk food and sugary drinks entirely is t"
type textarea "x"
type textarea "I think to ban junk food and sugary drinks entirely is to"
type textarea "x"
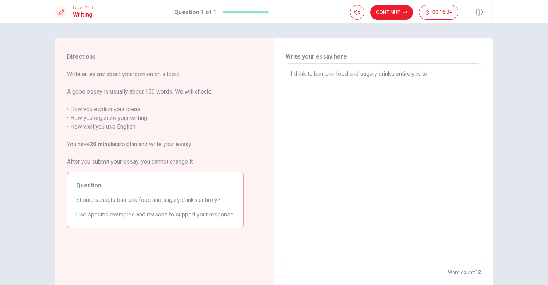
type textarea "I think to ban junk food and sugary drinks entirely is too"
type textarea "x"
type textarea "I think to ban junk food and sugary drinks entirely is too"
type textarea "x"
type textarea "I think to ban junk food and sugary drinks entirely is too b"
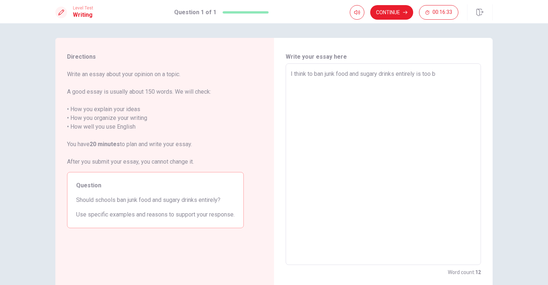
type textarea "x"
type textarea "I think to ban junk food and sugary drinks entirely is too ba"
type textarea "x"
type textarea "I think to ban junk food and sugary drinks entirely is too bad"
type textarea "x"
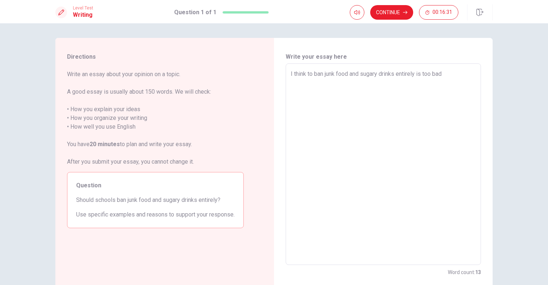
type textarea "I think to ban junk food and sugary drinks entirely is too bad."
type textarea "x"
type textarea "I think to ban junk food and sugary drinks entirely is too bad."
type textarea "x"
type textarea "I think to ban junk food and sugary drinks entirely is too bad. b"
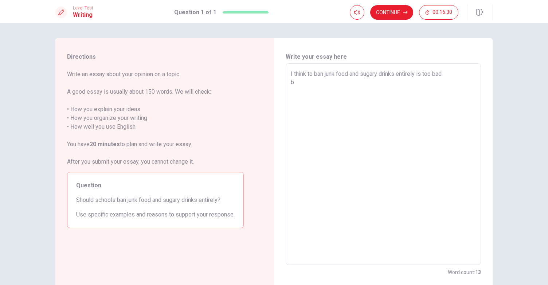
type textarea "x"
type textarea "I think to ban junk food and sugary drinks entirely is too bad. be"
type textarea "x"
type textarea "I think to ban junk food and sugary drinks entirely is too bad. bec"
type textarea "x"
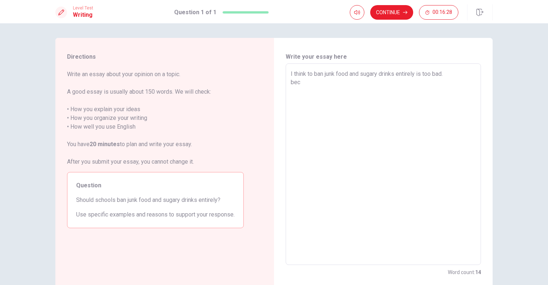
type textarea "I think to ban junk food and sugary drinks entirely is too bad. beca"
type textarea "x"
type textarea "I think to ban junk food and sugary drinks entirely is too bad. becau"
type textarea "x"
type textarea "I think to ban junk food and sugary drinks entirely is too bad. becaus"
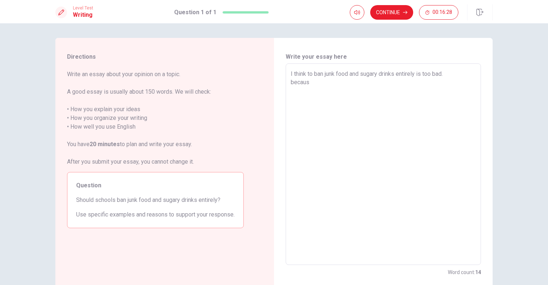
type textarea "x"
type textarea "I think to ban junk food and sugary drinks entirely is too bad. because"
type textarea "x"
type textarea "I think to ban junk food and sugary drinks entirely is too bad. because"
click at [291, 83] on textarea "I think to ban junk food and sugary drinks entirely is too bad. because" at bounding box center [383, 165] width 185 height 190
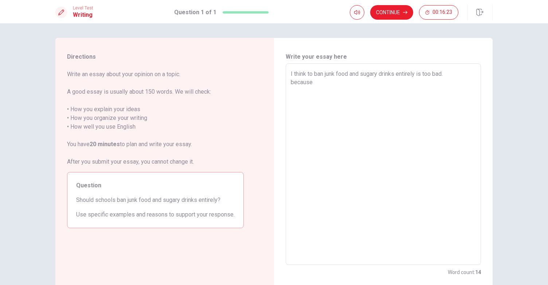
type textarea "x"
type textarea "I think to ban junk food and sugary drinks entirely is too bad. ecause"
type textarea "x"
type textarea "I think to ban junk food and sugary drinks entirely is too bad. Because"
click at [340, 87] on textarea "I think to ban junk food and sugary drinks entirely is too bad. Because" at bounding box center [383, 165] width 185 height 190
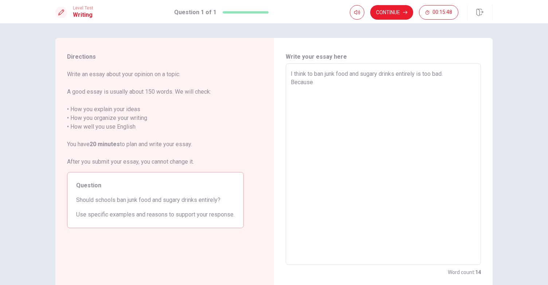
type textarea "x"
type textarea "I think to ban junk food and sugary drinks entirely is too bad. Because t"
type textarea "x"
type textarea "I think to ban junk food and sugary drinks entirely is too bad. Because to"
type textarea "x"
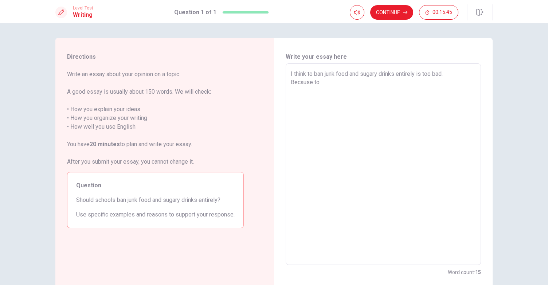
type textarea "I think to ban junk food and sugary drinks entirely is too bad. Because to"
type textarea "x"
type textarea "I think to ban junk food and sugary drinks entirely is too bad. Because to l"
type textarea "x"
type textarea "I think to ban junk food and sugary drinks entirely is too bad. Because to li"
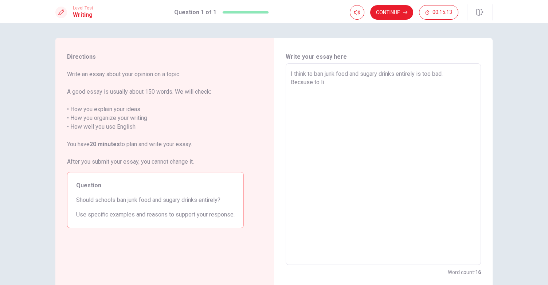
type textarea "x"
type textarea "I think to ban junk food and sugary drinks entirely is too bad. Because to lim"
type textarea "x"
type textarea "I think to ban junk food and sugary drinks entirely is too bad. Because to limi"
type textarea "x"
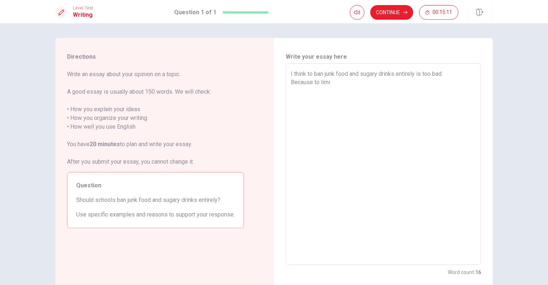
type textarea "I think to ban junk food and sugary drinks entirely is too bad. Because to limit"
type textarea "x"
type textarea "I think to ban junk food and sugary drinks entirely is too bad. Because to limi…"
type textarea "x"
type textarea "I think to ban junk food and sugary drinks entirely is too bad. Because to limi…"
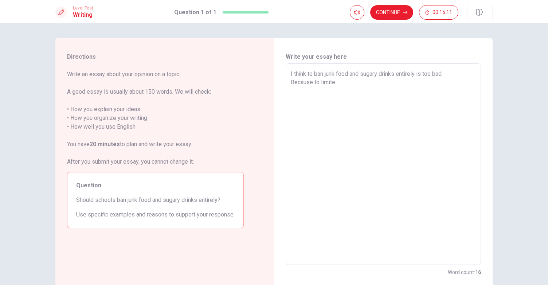
type textarea "x"
type textarea "I think to ban junk food and sugary drinks entirely is too bad. Because to limi…"
type textarea "x"
type textarea "I think to ban junk food and sugary drinks entirely is too bad. Because to limi…"
type textarea "x"
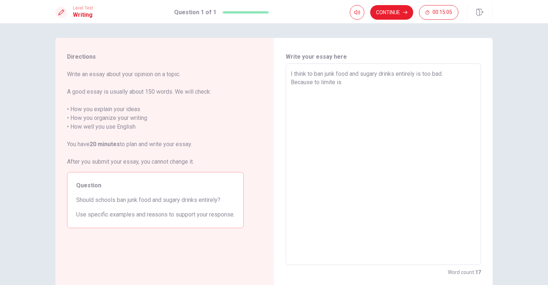
type textarea "I think to ban junk food and sugary drinks entirely is too bad. Because to limi…"
type textarea "x"
type textarea "I think to ban junk food and sugary drinks entirely is too bad. Because to limi…"
type textarea "x"
type textarea "I think to ban junk food and sugary drinks entirely is too bad. Because to limi…"
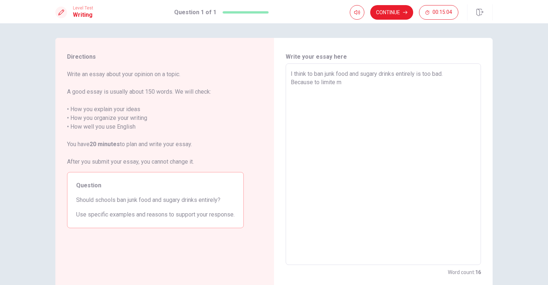
type textarea "x"
type textarea "I think to ban junk food and sugary drinks entirely is too bad. Because to limi…"
type textarea "x"
type textarea "I think to ban junk food and sugary drinks entirely is too bad. Because to limi…"
type textarea "x"
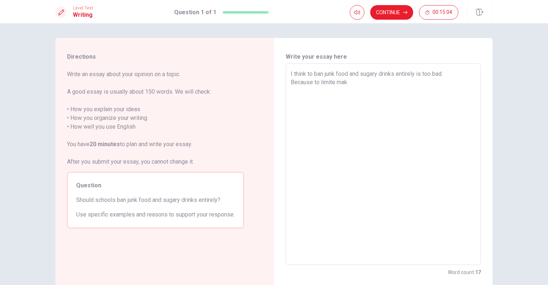
type textarea "I think to ban junk food and sugary drinks entirely is too bad. Because to limi…"
type textarea "x"
click at [372, 90] on textarea "I think to ban junk food and sugary drinks entirely is too bad. Because to limi…" at bounding box center [383, 165] width 185 height 190
click at [418, 89] on textarea "I think to ban junk food and sugary drinks entirely is too bad. Because to limi…" at bounding box center [383, 165] width 185 height 190
click at [383, 91] on textarea "I think to ban junk food and sugary drinks entirely is too bad. Because to limi…" at bounding box center [383, 165] width 185 height 190
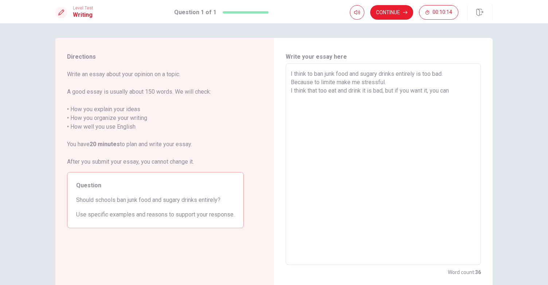
click at [472, 86] on textarea "I think to ban junk food and sugary drinks entirely is too bad. Because to limi…" at bounding box center [383, 165] width 185 height 190
click at [377, 108] on textarea "I think to ban junk food and sugary drinks entirely is too bad. Because to limi…" at bounding box center [383, 165] width 185 height 190
click at [399, 108] on textarea "I think to ban junk food and sugary drinks entirely is too bad. Because to limi…" at bounding box center [383, 165] width 185 height 190
click at [395, 113] on textarea "I think to ban junk food and sugary drinks entirely is too bad. Because to limi…" at bounding box center [383, 165] width 185 height 190
click at [287, 106] on div "I think to ban junk food and sugary drinks entirely is too bad. Because to limi…" at bounding box center [383, 164] width 195 height 202
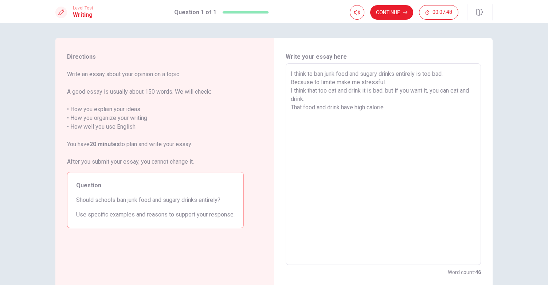
click at [291, 107] on textarea "I think to ban junk food and sugary drinks entirely is too bad. Because to limi…" at bounding box center [383, 165] width 185 height 190
click at [336, 98] on textarea "I think to ban junk food and sugary drinks entirely is too bad. Because to limi…" at bounding box center [383, 165] width 185 height 190
drag, startPoint x: 306, startPoint y: 75, endPoint x: 422, endPoint y: 73, distance: 115.9
click at [422, 73] on textarea "I think to ban junk food and sugary drinks entirely is too bad. Because to limi…" at bounding box center [383, 165] width 185 height 190
click at [327, 107] on textarea "I think to ban junk food and sugary drinks entirely is too bad. Because to limi…" at bounding box center [383, 165] width 185 height 190
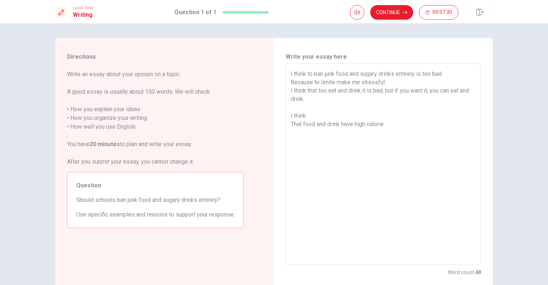
click at [324, 114] on textarea "I think to ban junk food and sugary drinks entirely is too bad. Because to limi…" at bounding box center [383, 165] width 185 height 190
paste textarea "t"
click at [305, 116] on textarea "I think to ban junk food and sugary drinks entirely is too bad. Because to limi…" at bounding box center [383, 165] width 185 height 190
click at [432, 118] on textarea "I think to ban junk food and sugary drinks entirely is too bad. Because to limi…" at bounding box center [383, 165] width 185 height 190
click at [288, 124] on div "I think to ban junk food and sugary drinks entirely is too bad. Because to limi…" at bounding box center [383, 164] width 195 height 202
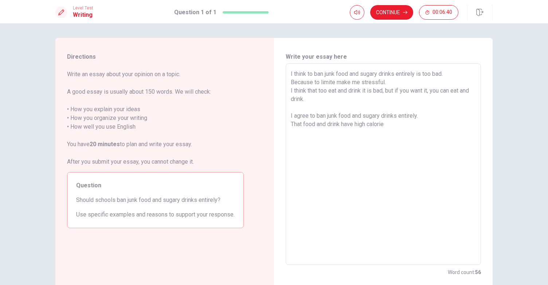
click at [427, 120] on textarea "I think to ban junk food and sugary drinks entirely is too bad. Because to limi…" at bounding box center [383, 165] width 185 height 190
click at [425, 116] on textarea "I think to ban junk food and sugary drinks entirely is too bad. Because to limi…" at bounding box center [383, 165] width 185 height 190
click at [402, 137] on textarea "I think to ban junk food and sugary drinks entirely is too bad. Because to limi…" at bounding box center [383, 165] width 185 height 190
drag, startPoint x: 289, startPoint y: 114, endPoint x: 280, endPoint y: 73, distance: 41.8
click at [280, 73] on div "Write your essay here I think to ban junk food and sugary drinks entirely is to…" at bounding box center [383, 164] width 219 height 253
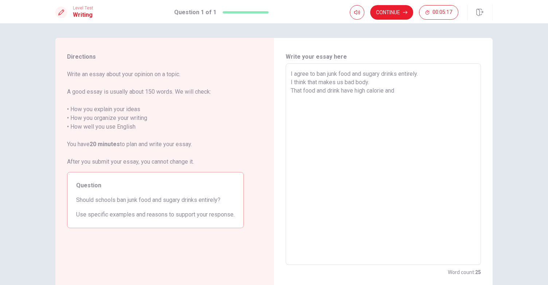
click at [291, 101] on textarea "I agree to ban junk food and sugary drinks entirely. I think that makes us bad …" at bounding box center [383, 165] width 185 height 190
click at [435, 97] on textarea "I agree to ban junk food and sugary drinks entirely. I think that makes us bad …" at bounding box center [383, 165] width 185 height 190
click at [422, 90] on textarea "I agree to ban junk food and sugary drinks entirely. I think that makes us bad …" at bounding box center [383, 165] width 185 height 190
click at [306, 126] on textarea "I agree to ban junk food and sugary drinks entirely. I think that makes us bad …" at bounding box center [383, 165] width 185 height 190
click at [376, 82] on textarea "I agree to ban junk food and sugary drinks entirely. I think that makes us bad …" at bounding box center [383, 165] width 185 height 190
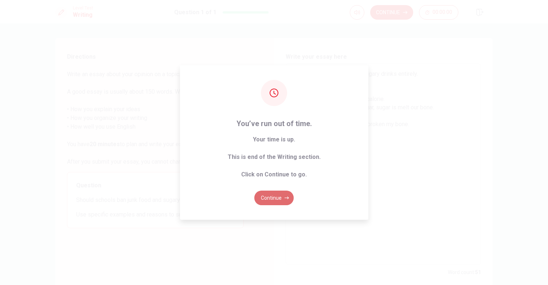
click at [262, 199] on button "Continue" at bounding box center [273, 198] width 39 height 15
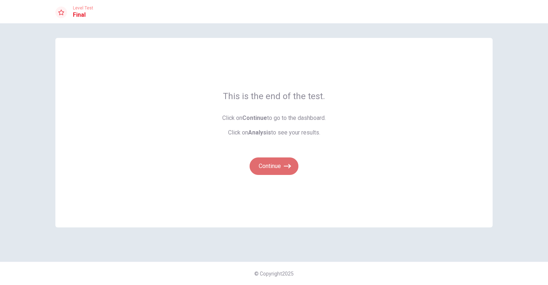
click at [277, 164] on button "Continue" at bounding box center [274, 165] width 49 height 17
